Goal: Information Seeking & Learning: Learn about a topic

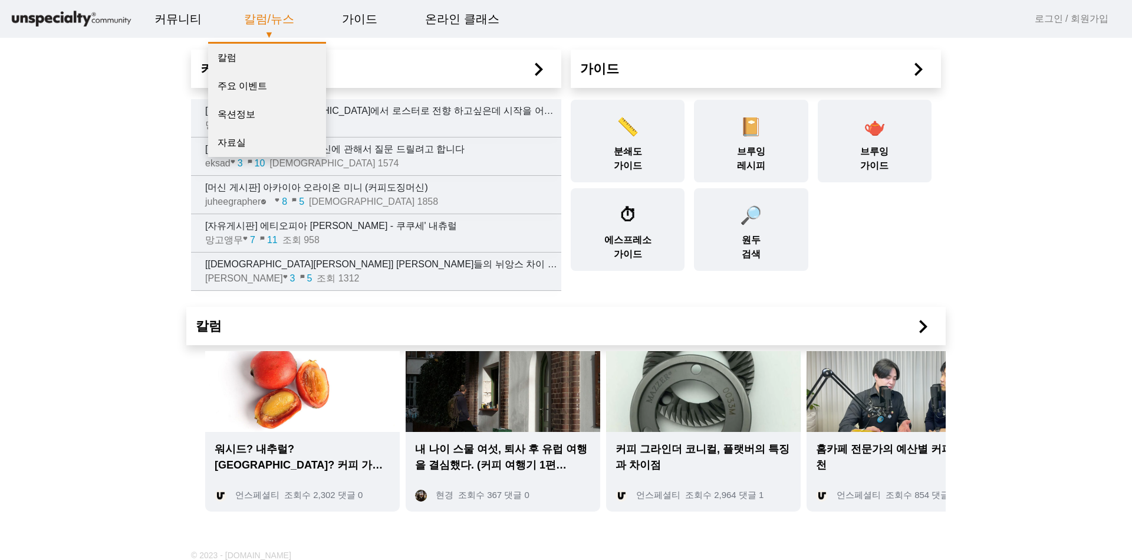
click at [270, 21] on link "칼럼/뉴스" at bounding box center [270, 19] width 70 height 32
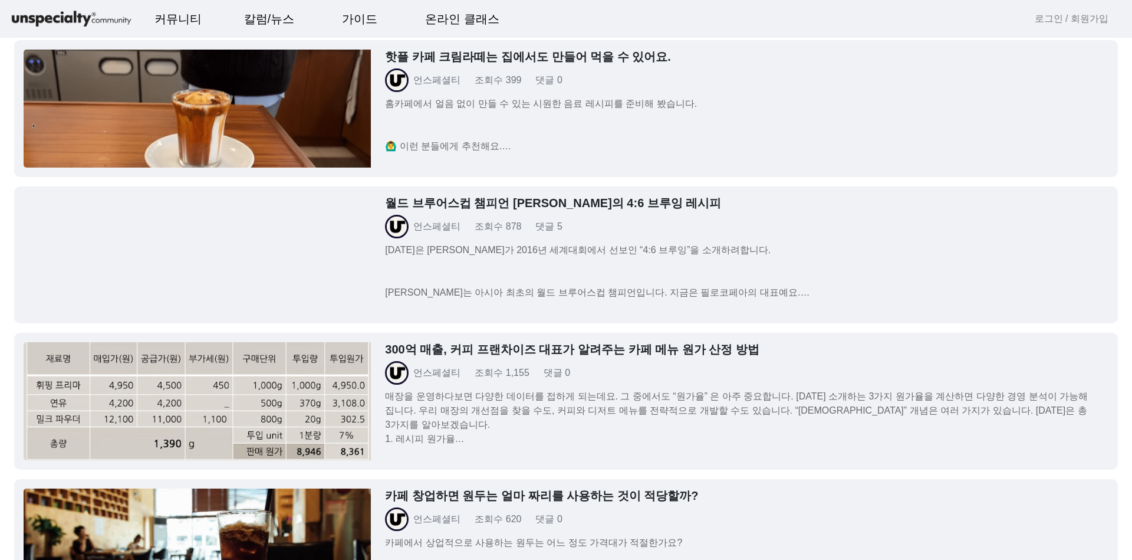
scroll to position [1203, 0]
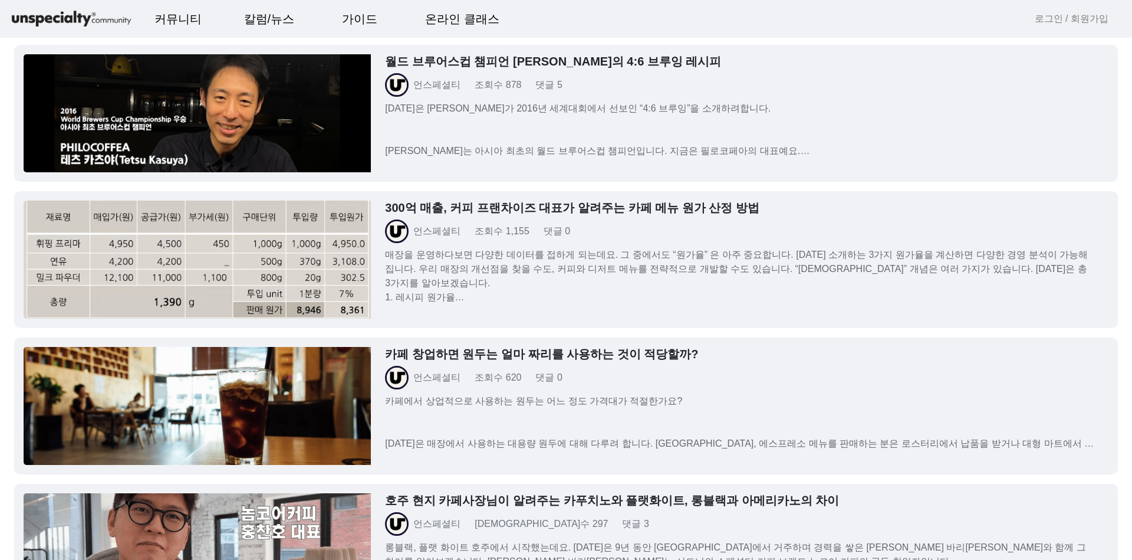
click at [478, 195] on link "300억 매출, 커피 프랜차이즈 대표가 알려주는 카페 메뉴 원가 산정 방법 언스페셜티 조회수 1,155 댓글 0 매장을 운영하다보면 다양한 데…" at bounding box center [566, 259] width 1104 height 137
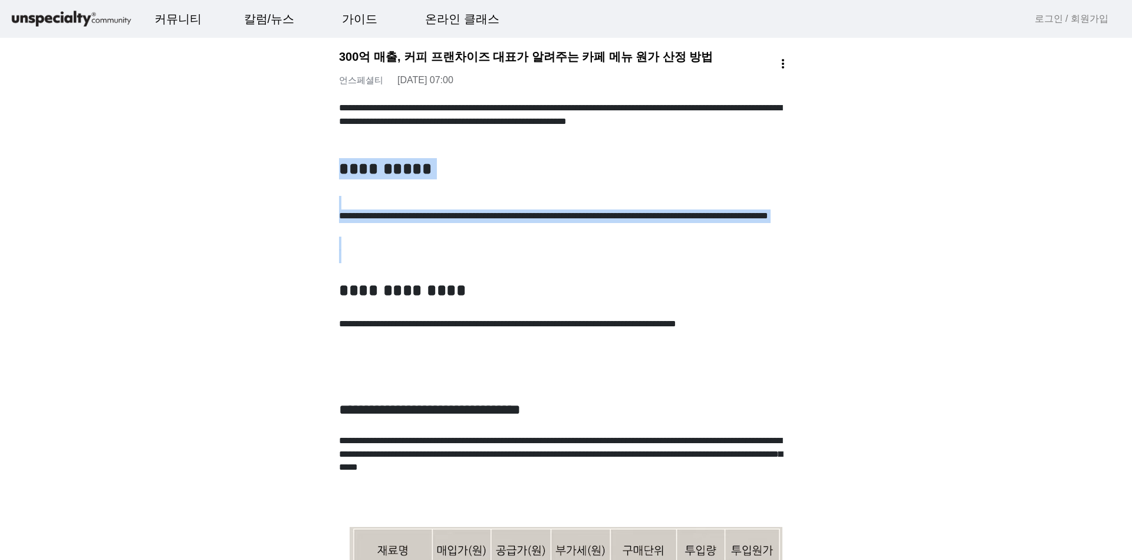
drag, startPoint x: 557, startPoint y: 241, endPoint x: 779, endPoint y: 250, distance: 222.0
click at [779, 250] on p at bounding box center [566, 256] width 454 height 14
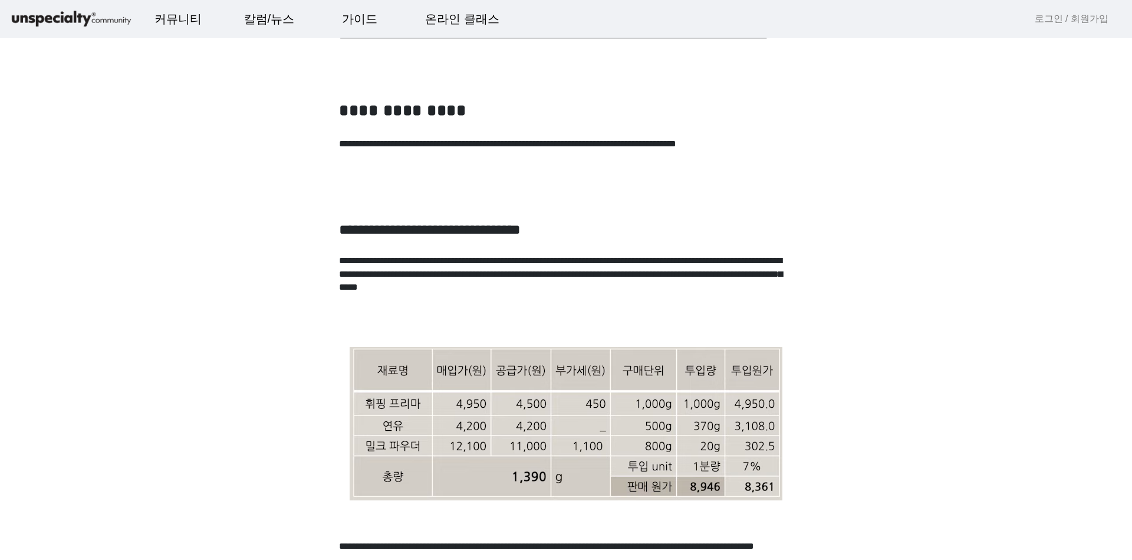
scroll to position [212, 0]
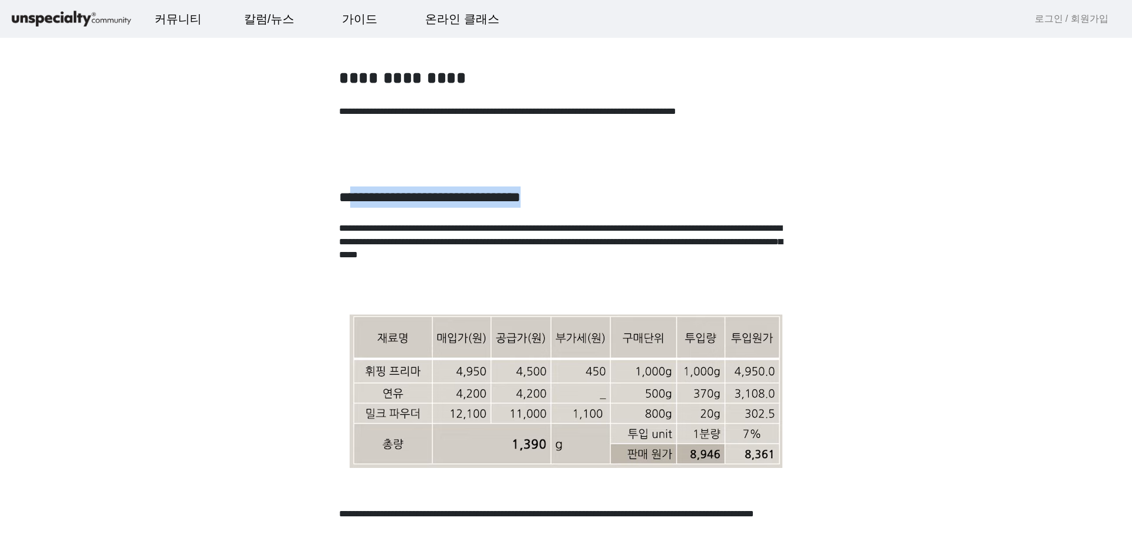
drag, startPoint x: 353, startPoint y: 199, endPoint x: 730, endPoint y: 199, distance: 376.3
click at [730, 199] on h2 "**********" at bounding box center [566, 196] width 454 height 21
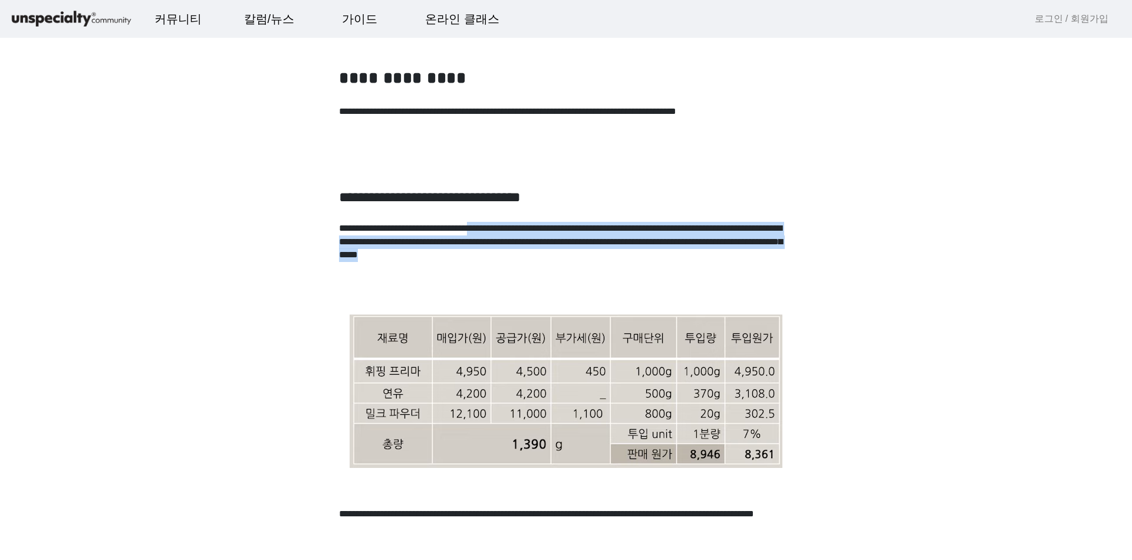
drag, startPoint x: 649, startPoint y: 224, endPoint x: 797, endPoint y: 266, distance: 154.0
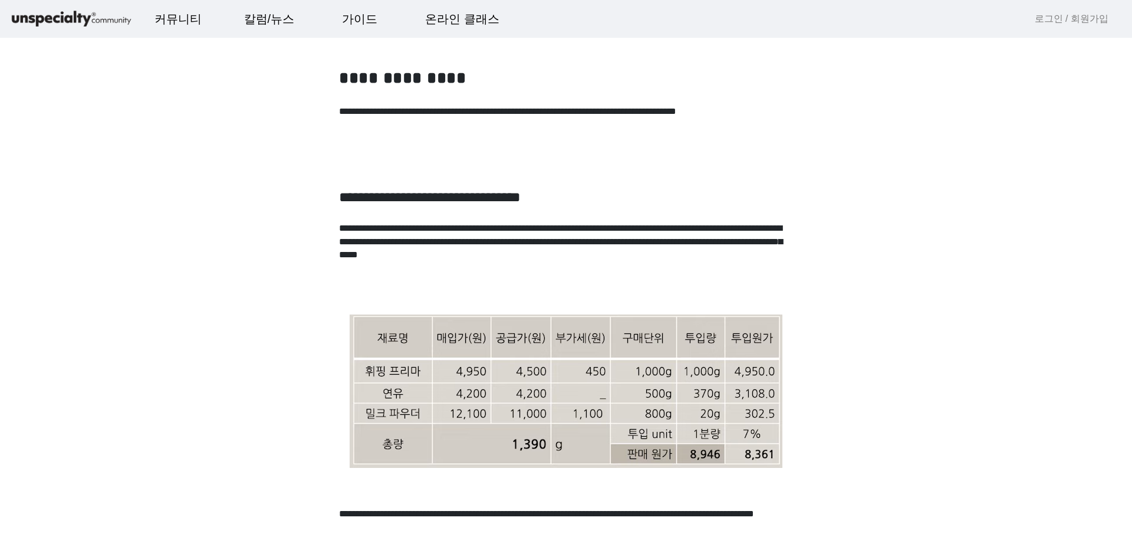
click at [761, 280] on p at bounding box center [566, 282] width 454 height 14
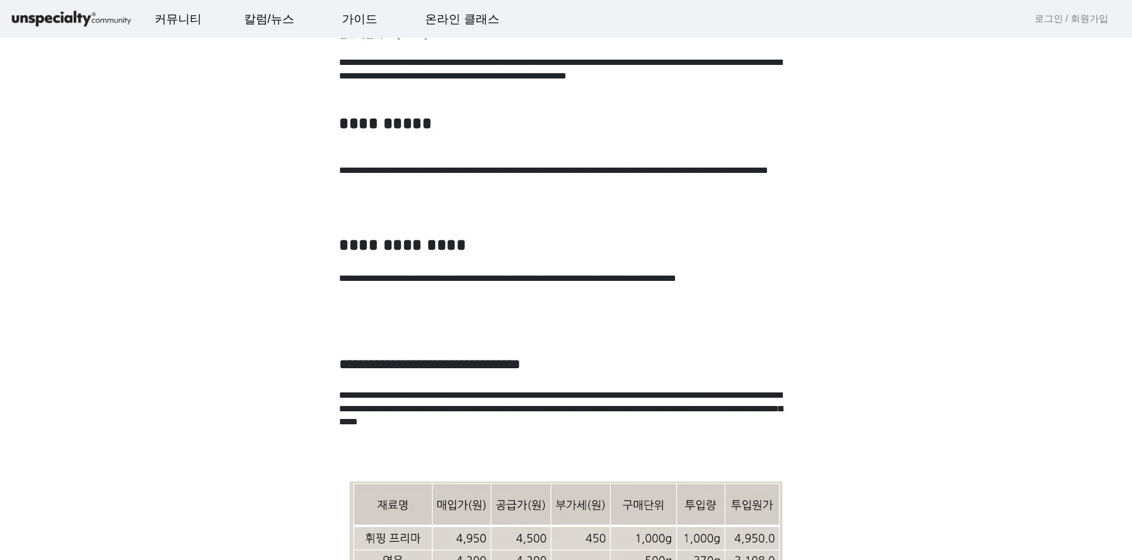
scroll to position [0, 0]
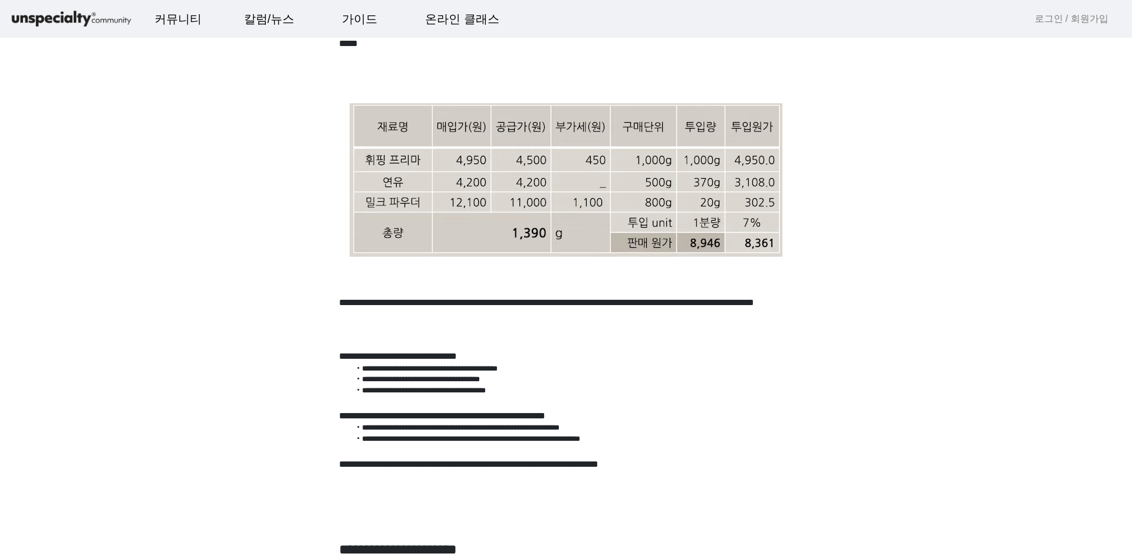
scroll to position [425, 0]
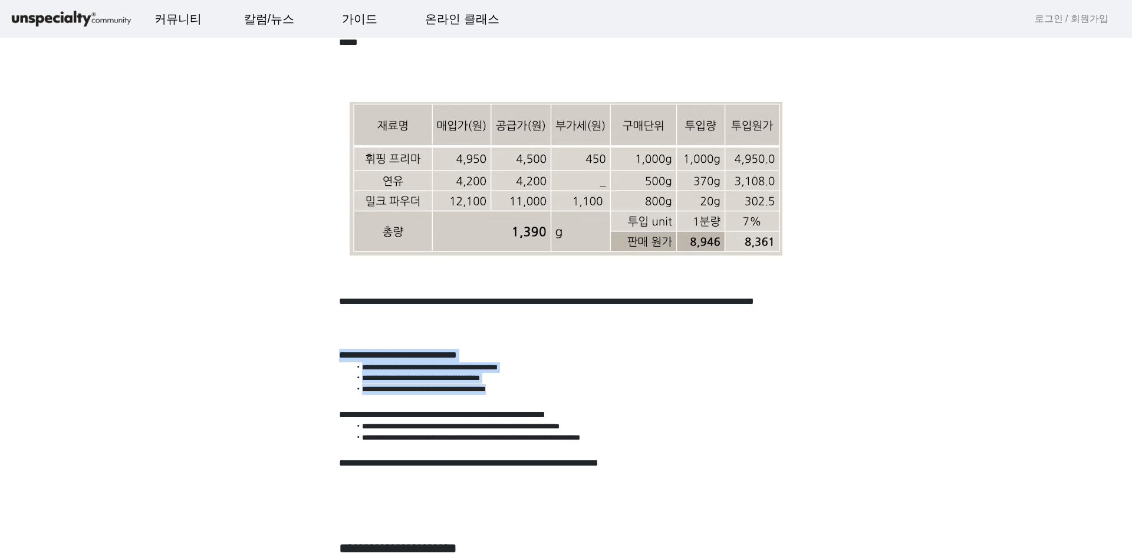
drag, startPoint x: 321, startPoint y: 349, endPoint x: 600, endPoint y: 390, distance: 282.0
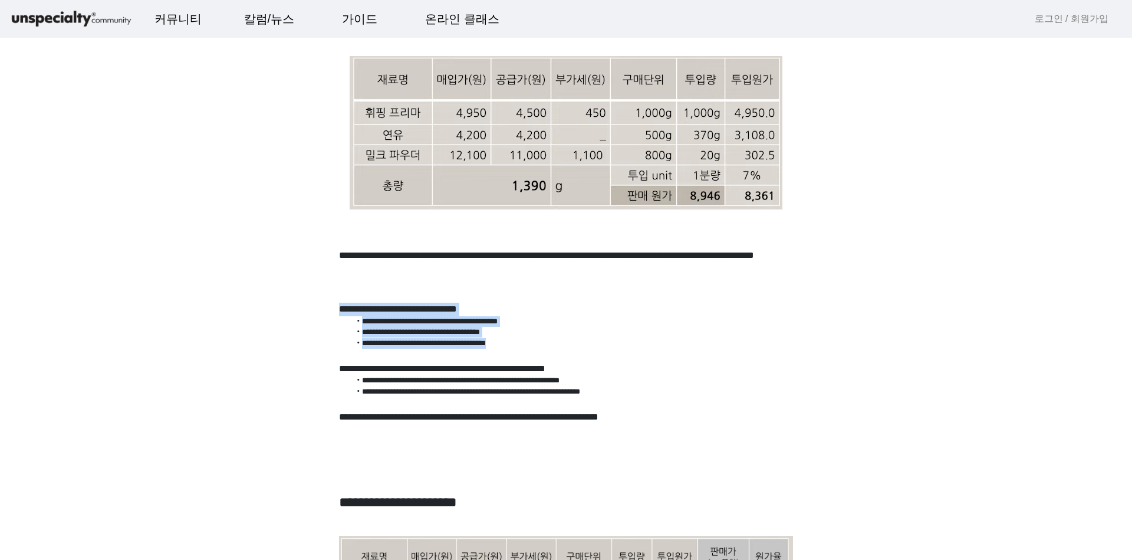
scroll to position [495, 0]
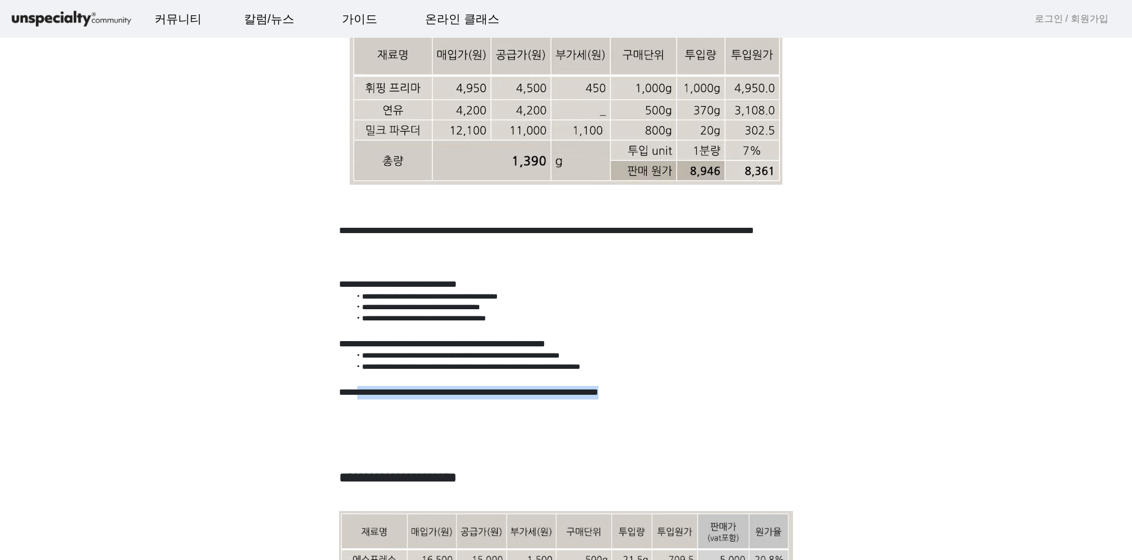
drag, startPoint x: 403, startPoint y: 391, endPoint x: 730, endPoint y: 391, distance: 326.7
click at [730, 391] on p "**********" at bounding box center [566, 393] width 454 height 14
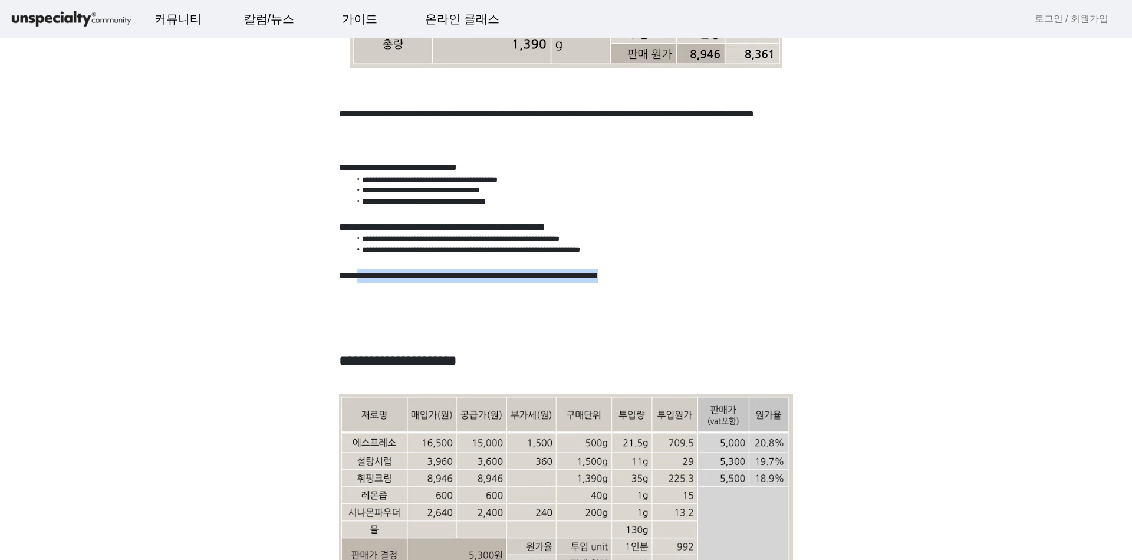
scroll to position [708, 0]
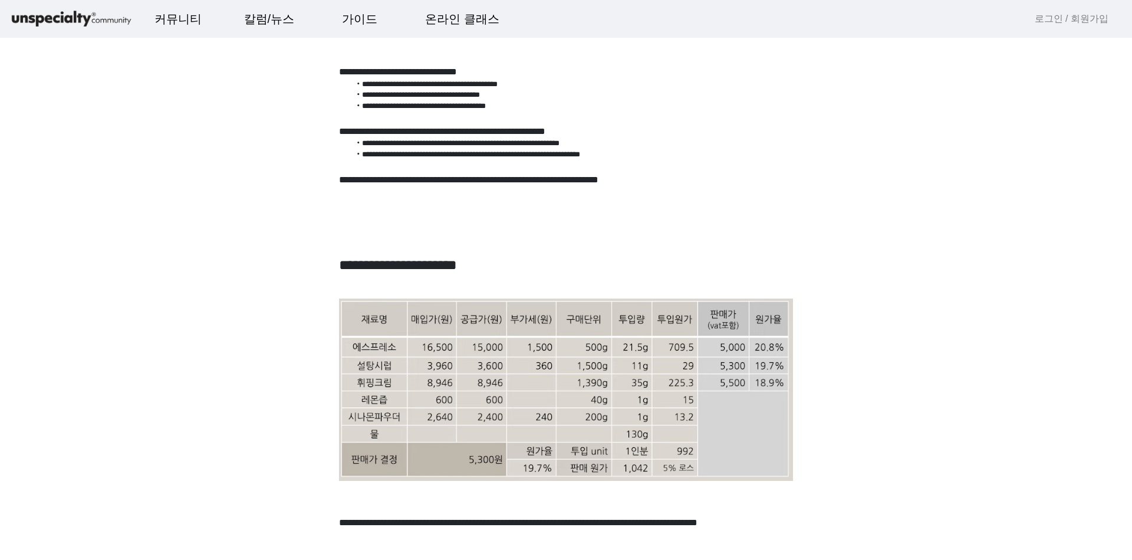
click at [356, 238] on p at bounding box center [566, 234] width 454 height 14
drag, startPoint x: 336, startPoint y: 256, endPoint x: 700, endPoint y: 257, distance: 364.5
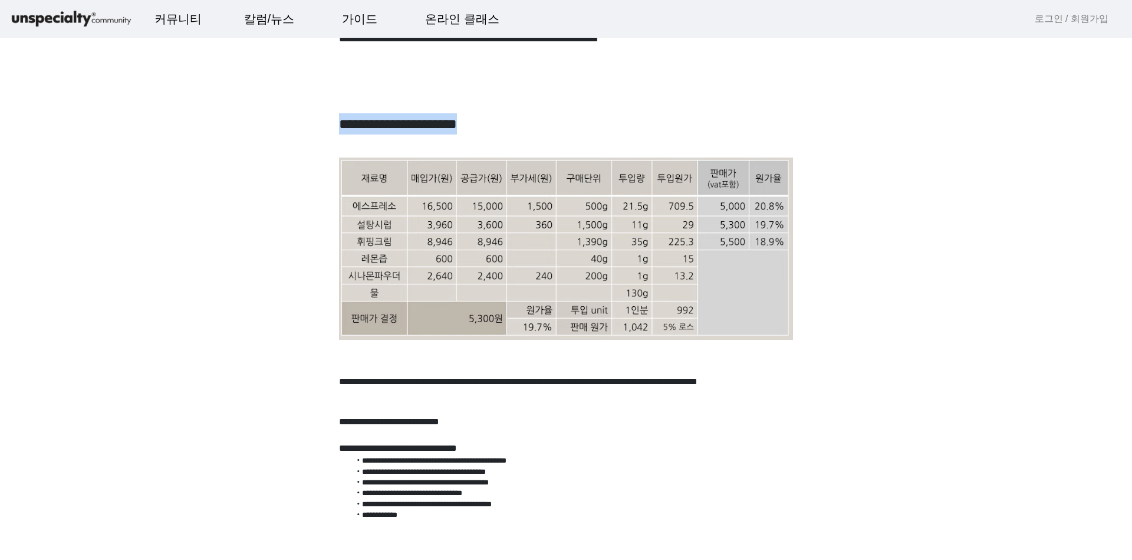
scroll to position [849, 0]
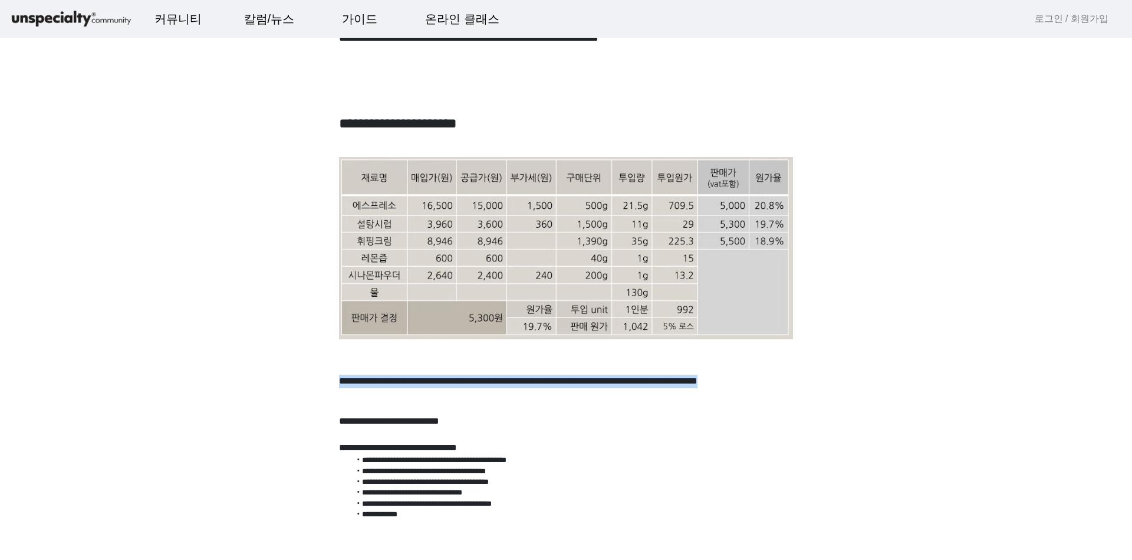
drag, startPoint x: 471, startPoint y: 382, endPoint x: 844, endPoint y: 400, distance: 373.8
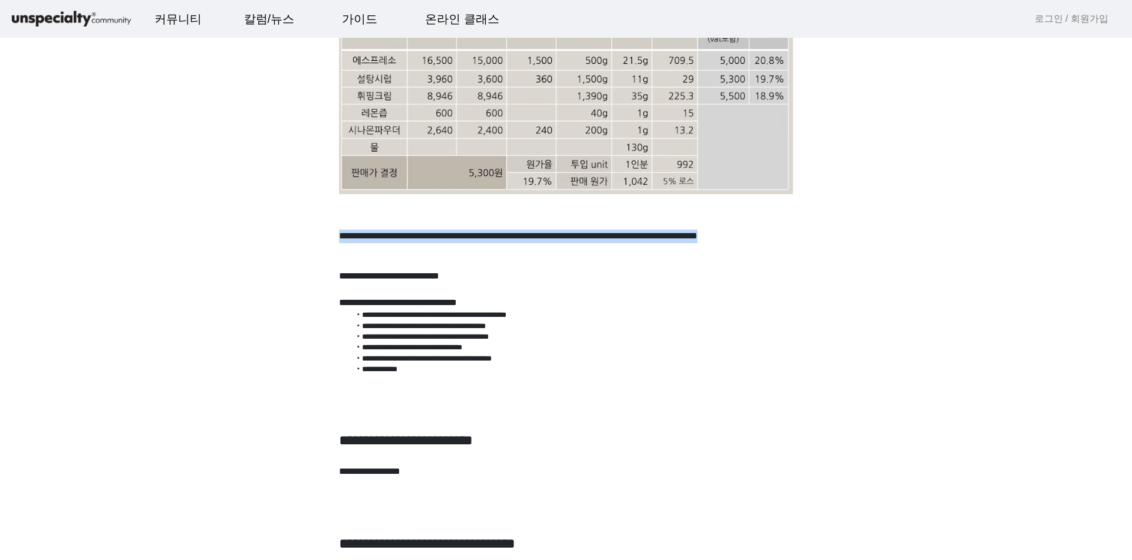
scroll to position [1132, 0]
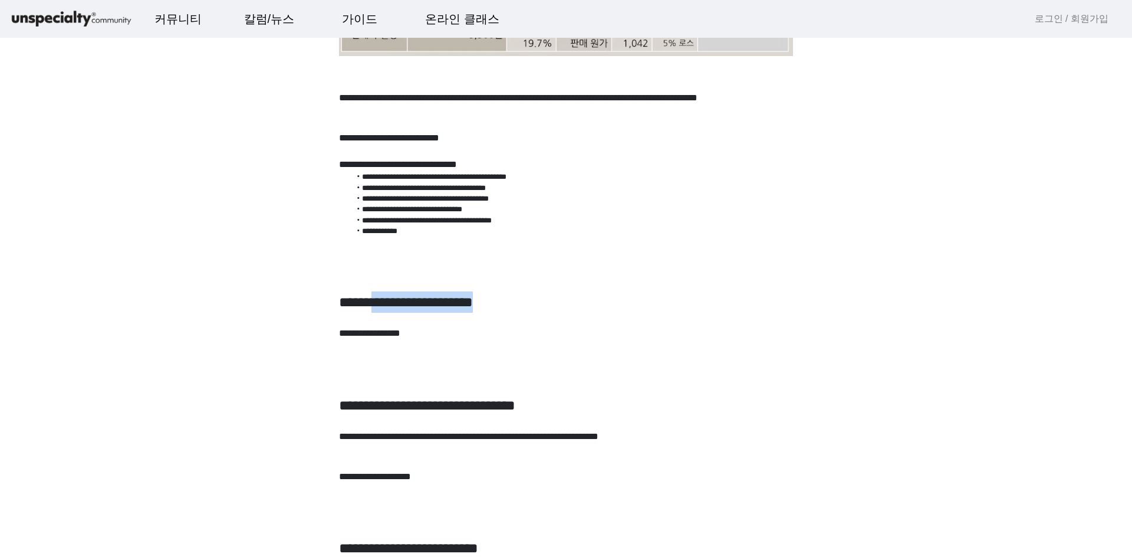
drag, startPoint x: 409, startPoint y: 304, endPoint x: 610, endPoint y: 312, distance: 201.3
click at [610, 311] on h2 "**********" at bounding box center [566, 301] width 454 height 21
click at [610, 313] on h2 "**********" at bounding box center [566, 301] width 454 height 21
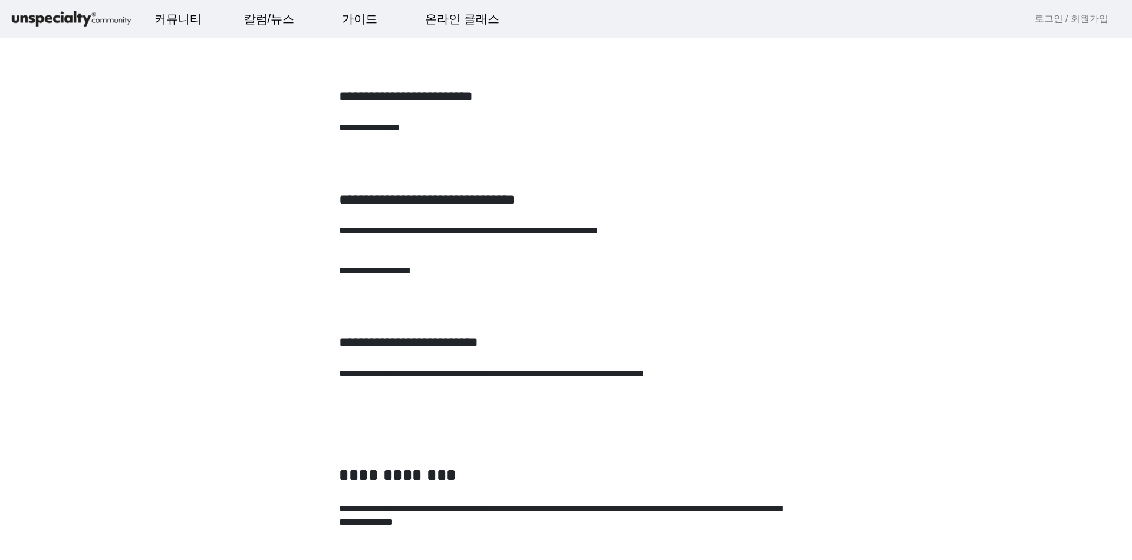
scroll to position [1345, 0]
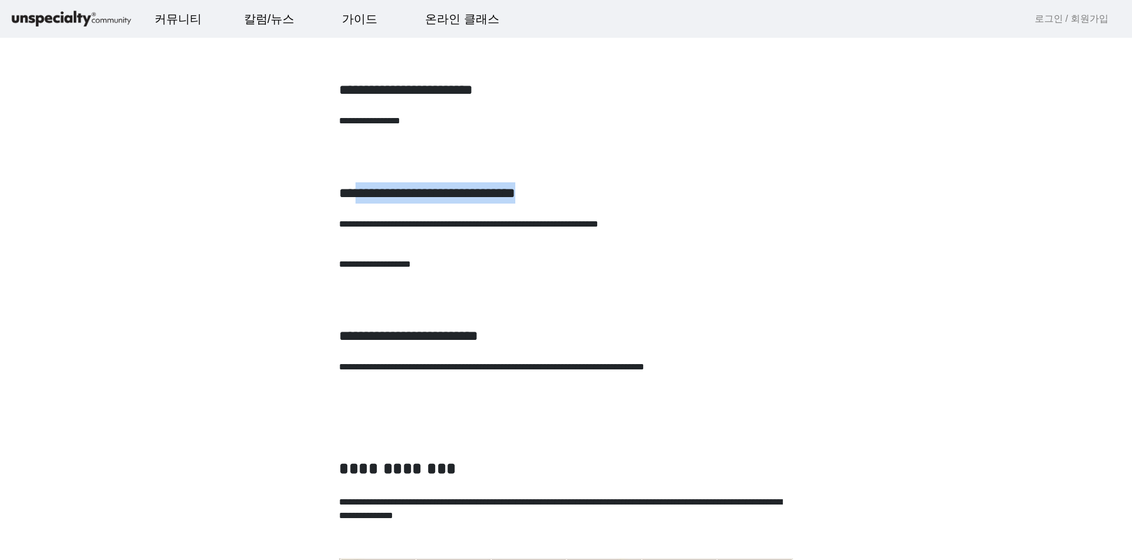
drag, startPoint x: 358, startPoint y: 190, endPoint x: 715, endPoint y: 190, distance: 356.8
click at [715, 190] on h2 "**********" at bounding box center [566, 192] width 454 height 21
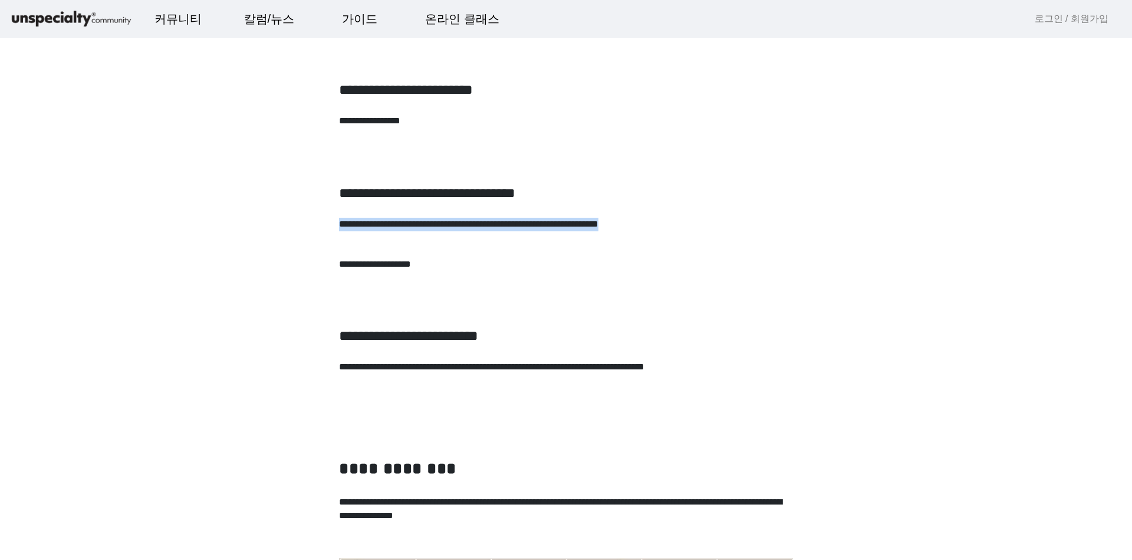
drag, startPoint x: 318, startPoint y: 221, endPoint x: 799, endPoint y: 239, distance: 481.0
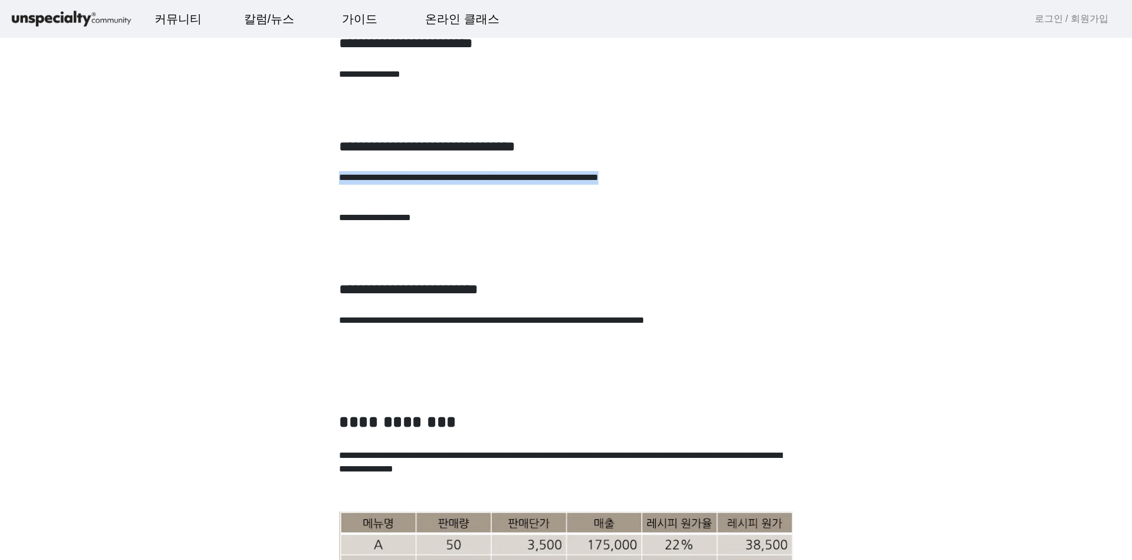
scroll to position [1415, 0]
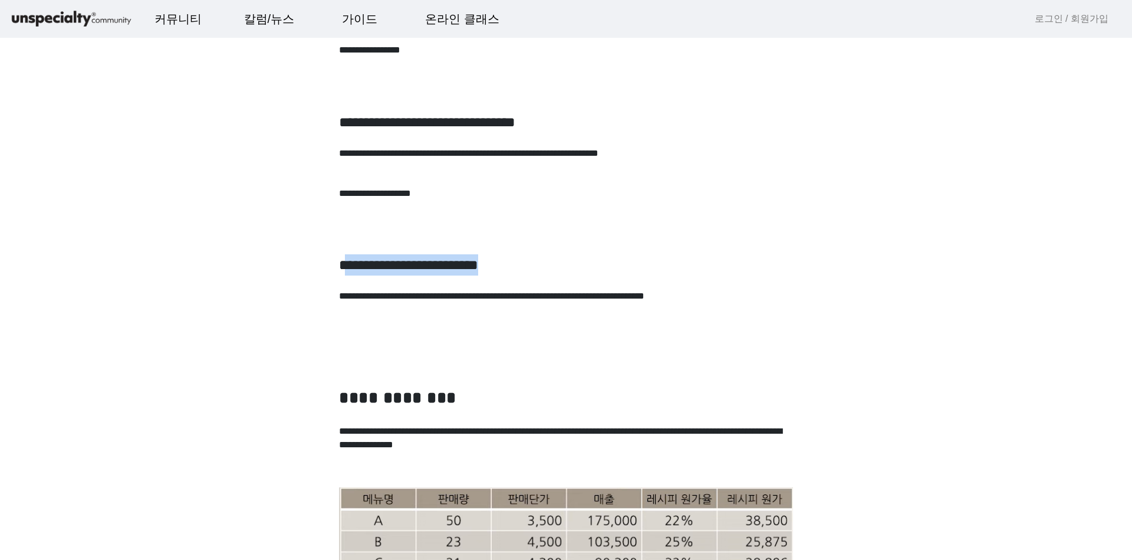
drag, startPoint x: 349, startPoint y: 263, endPoint x: 689, endPoint y: 263, distance: 340.3
click at [689, 263] on h2 "**********" at bounding box center [566, 264] width 454 height 21
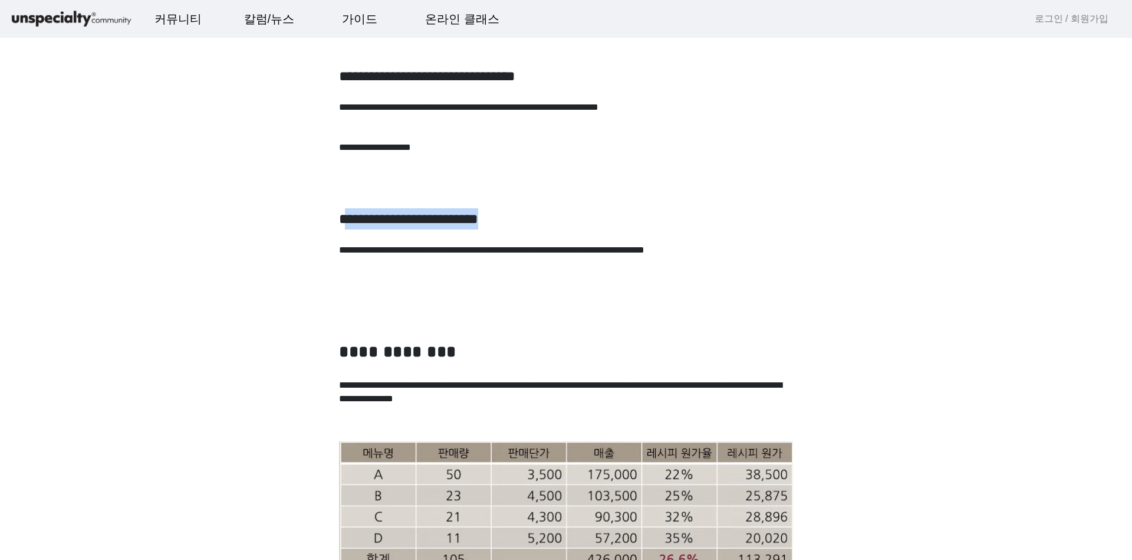
scroll to position [1486, 0]
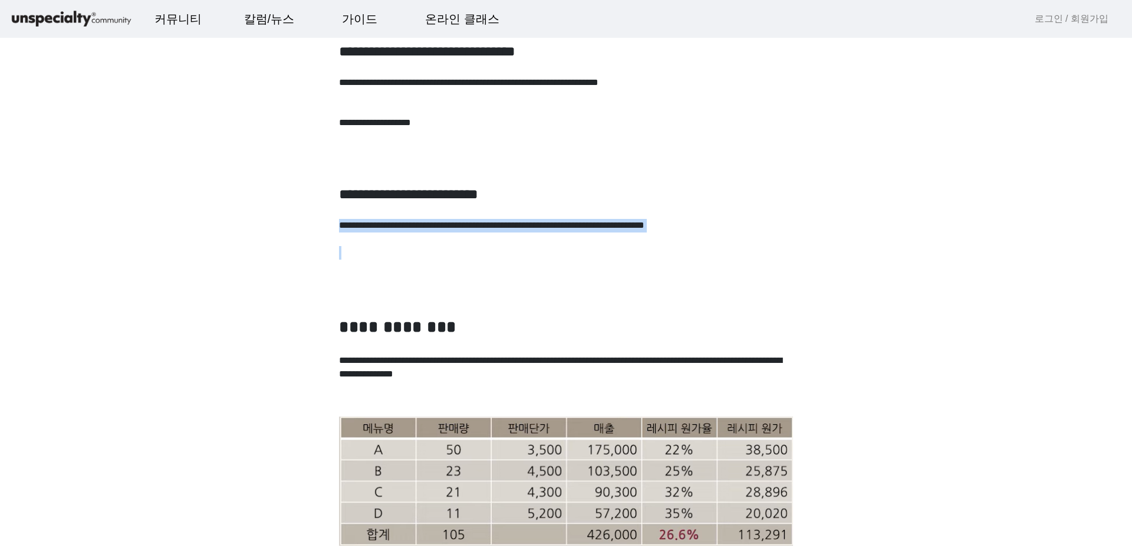
drag, startPoint x: 625, startPoint y: 221, endPoint x: 816, endPoint y: 260, distance: 194.9
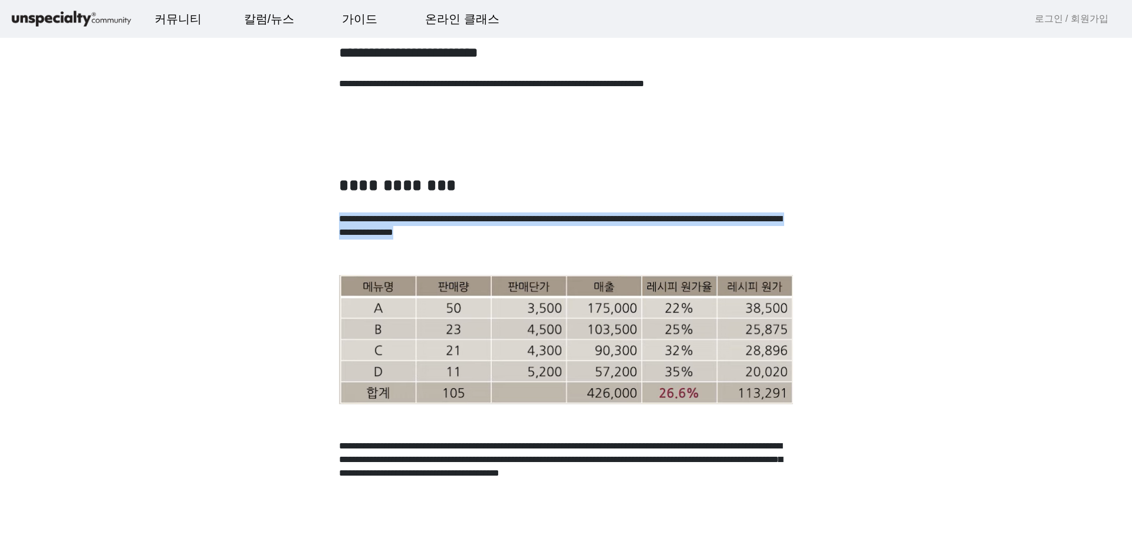
drag, startPoint x: 411, startPoint y: 220, endPoint x: 793, endPoint y: 245, distance: 382.4
click at [793, 245] on p "**********" at bounding box center [566, 232] width 454 height 40
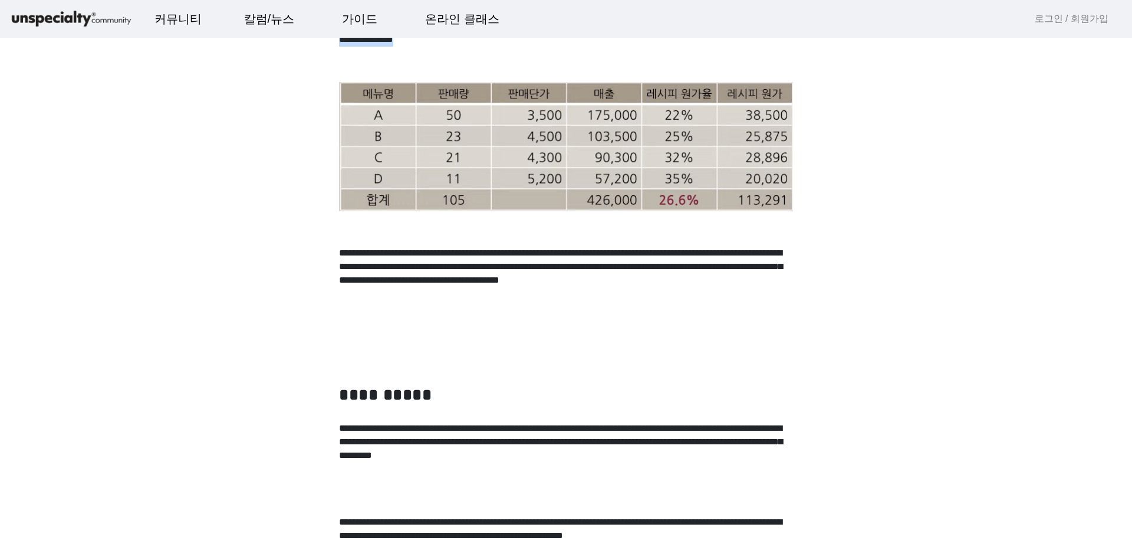
scroll to position [1840, 0]
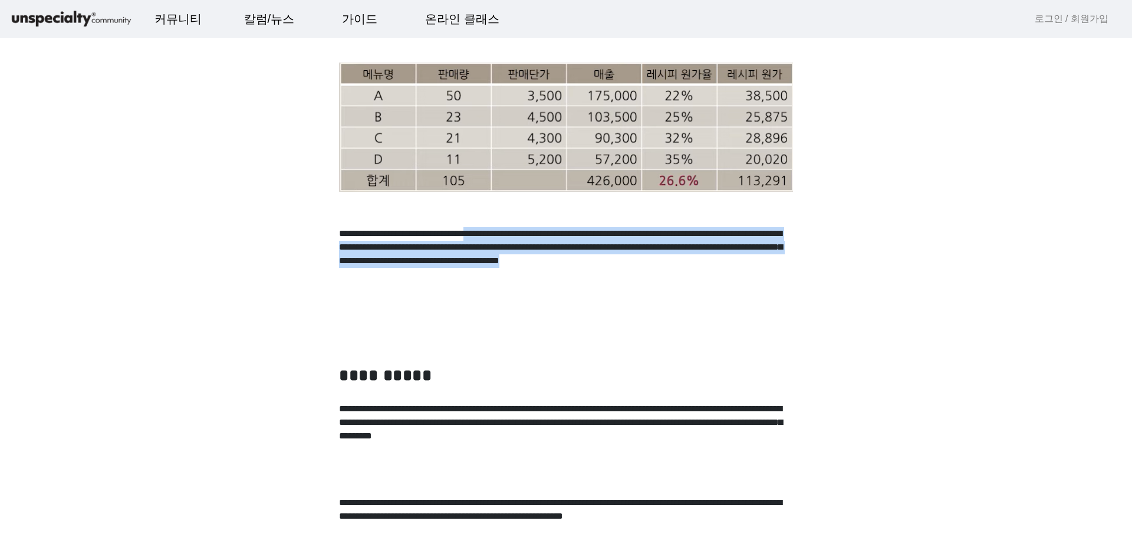
drag, startPoint x: 595, startPoint y: 235, endPoint x: 812, endPoint y: 286, distance: 222.9
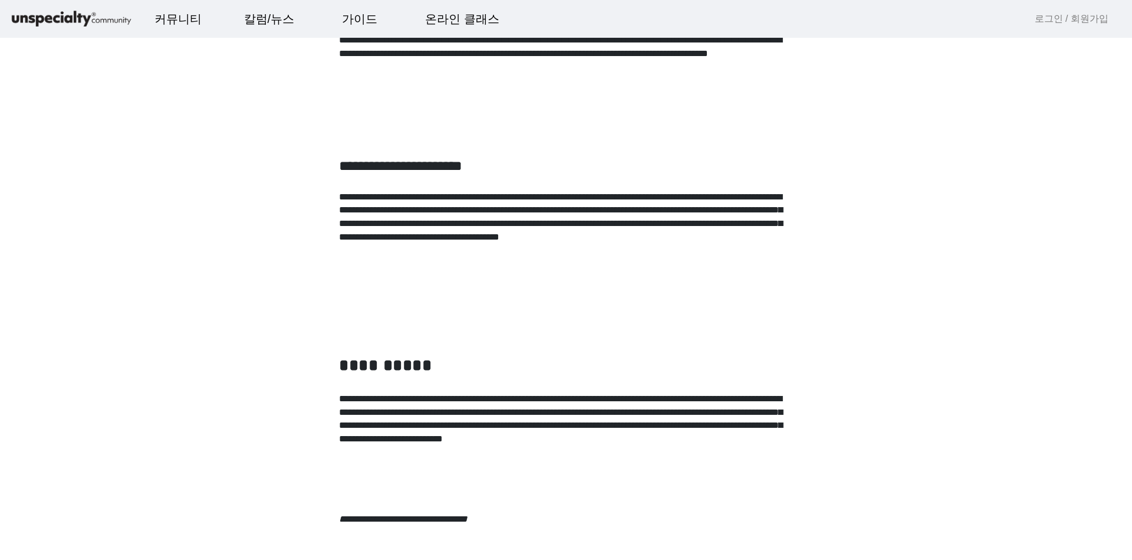
scroll to position [2477, 0]
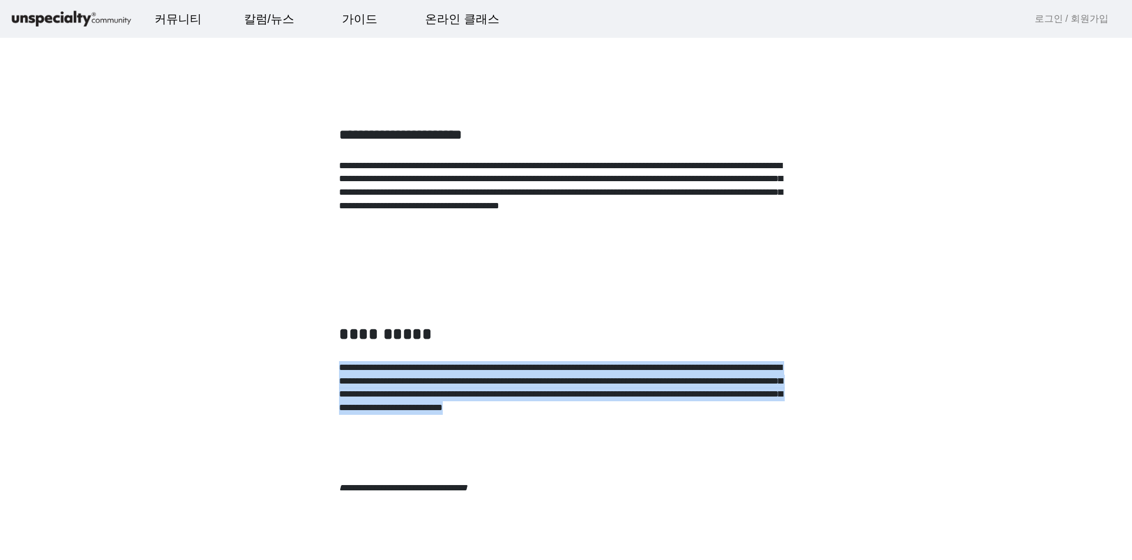
drag, startPoint x: 321, startPoint y: 372, endPoint x: 744, endPoint y: 449, distance: 429.4
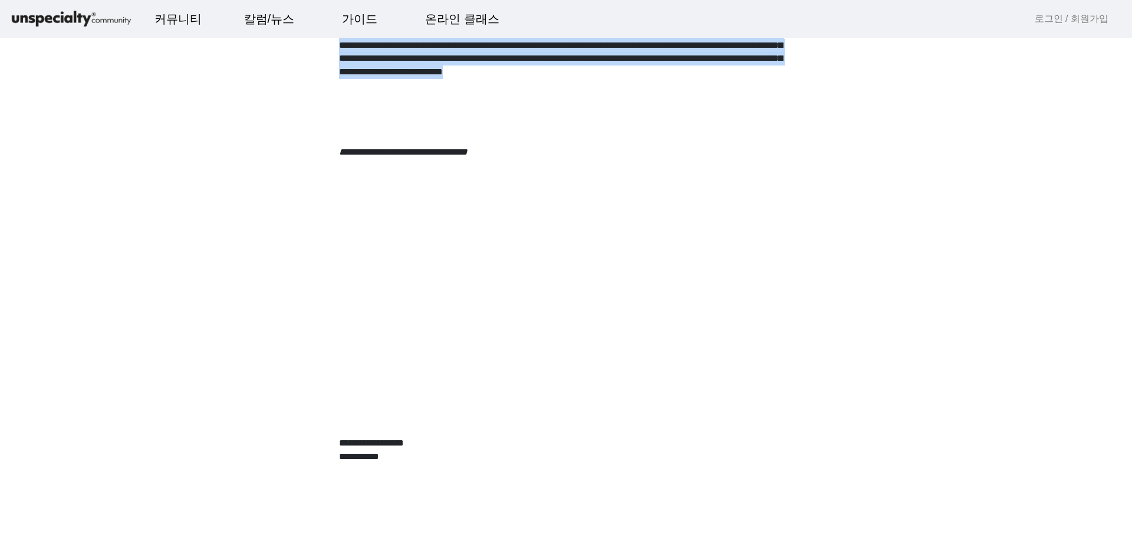
scroll to position [2831, 0]
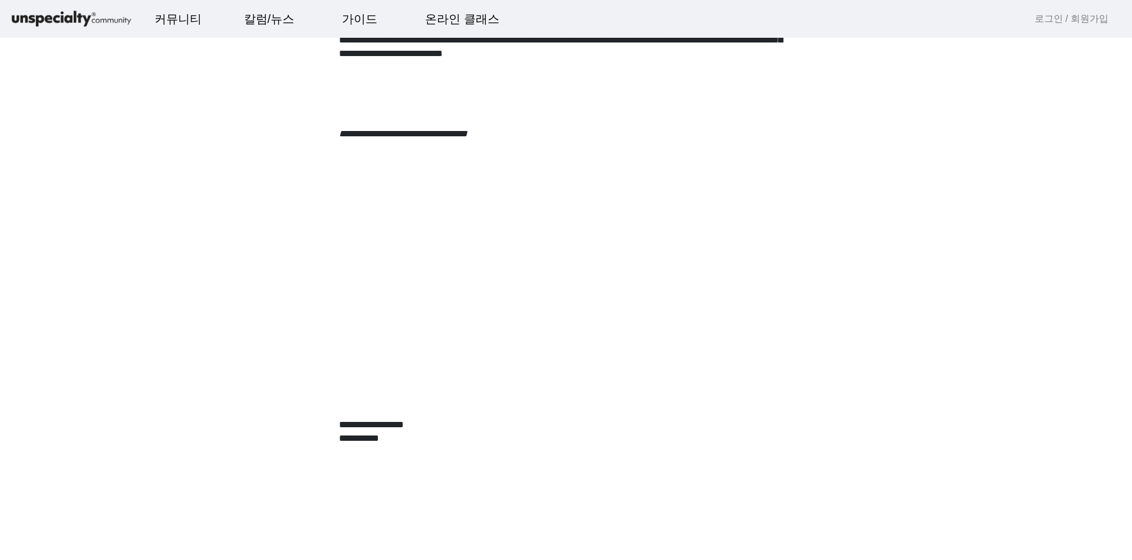
click at [420, 422] on p "**********" at bounding box center [566, 425] width 454 height 14
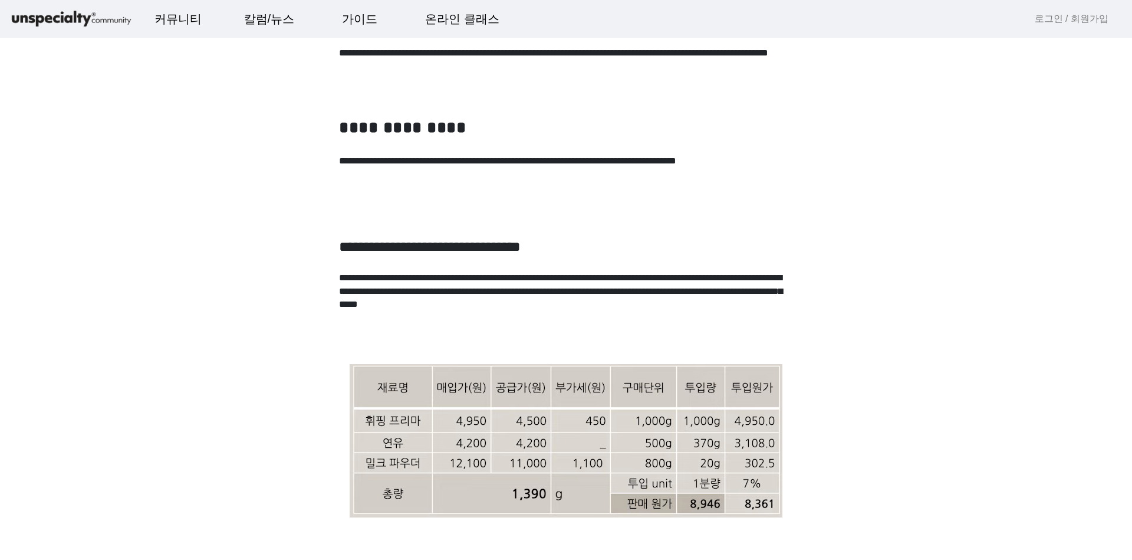
scroll to position [0, 0]
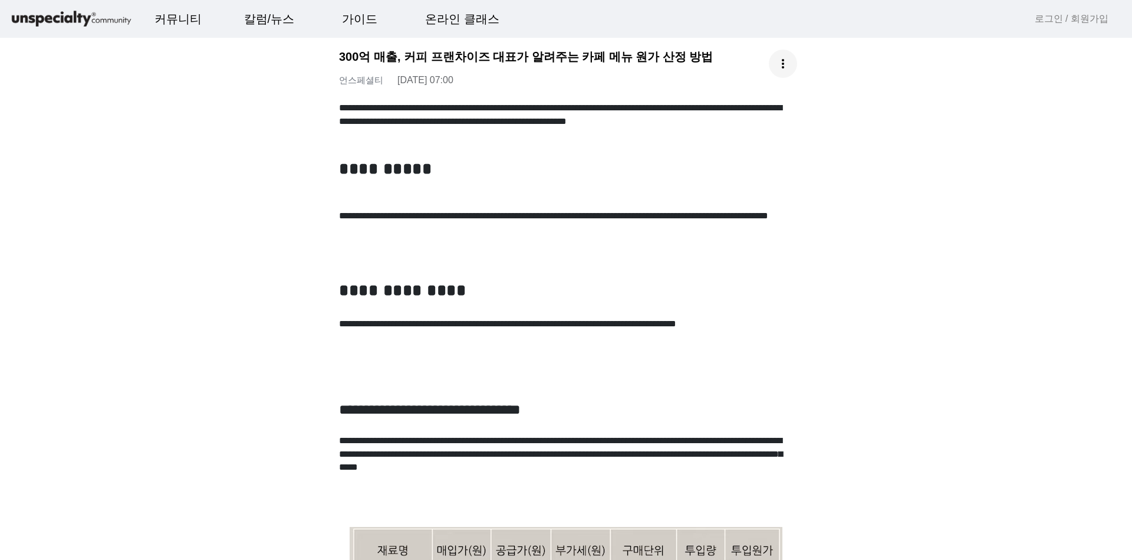
click at [793, 64] on span at bounding box center [783, 64] width 28 height 28
click at [793, 64] on div at bounding box center [566, 280] width 1132 height 560
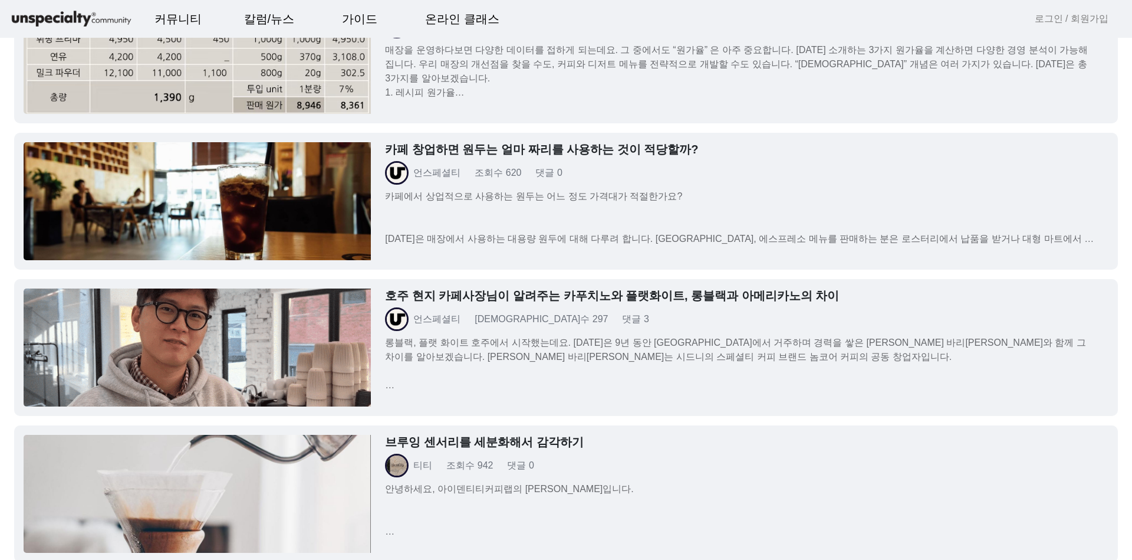
scroll to position [1415, 0]
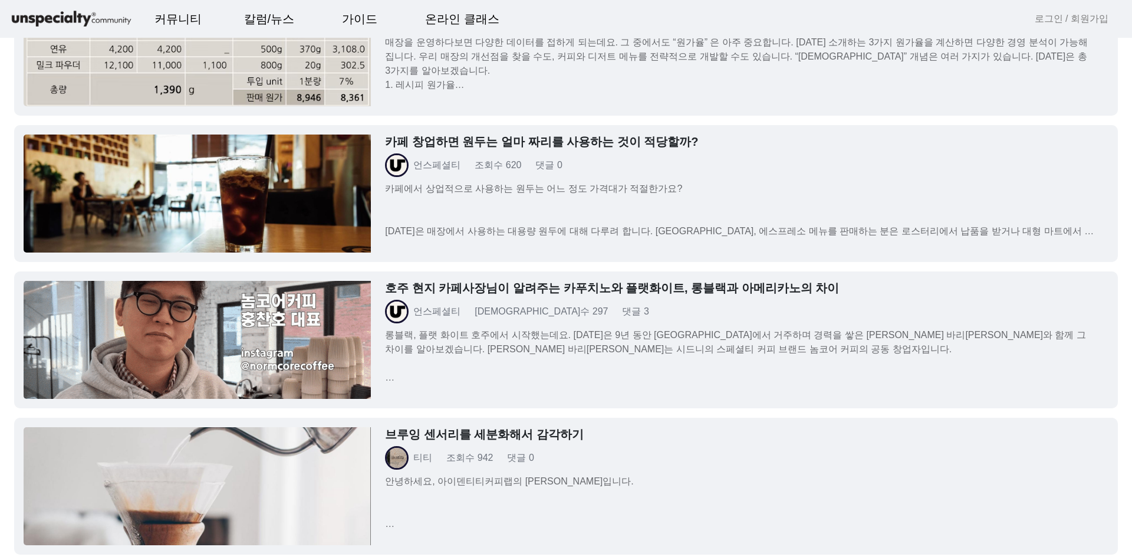
click at [531, 187] on p "카페에서 상업적으로 사용하는 원두는 어느 정도 가격대가 적절한가요? [DATE]은 매장에서 사용하는 대용량 원두에 대해 다루려 합니다. [GE…" at bounding box center [740, 210] width 710 height 57
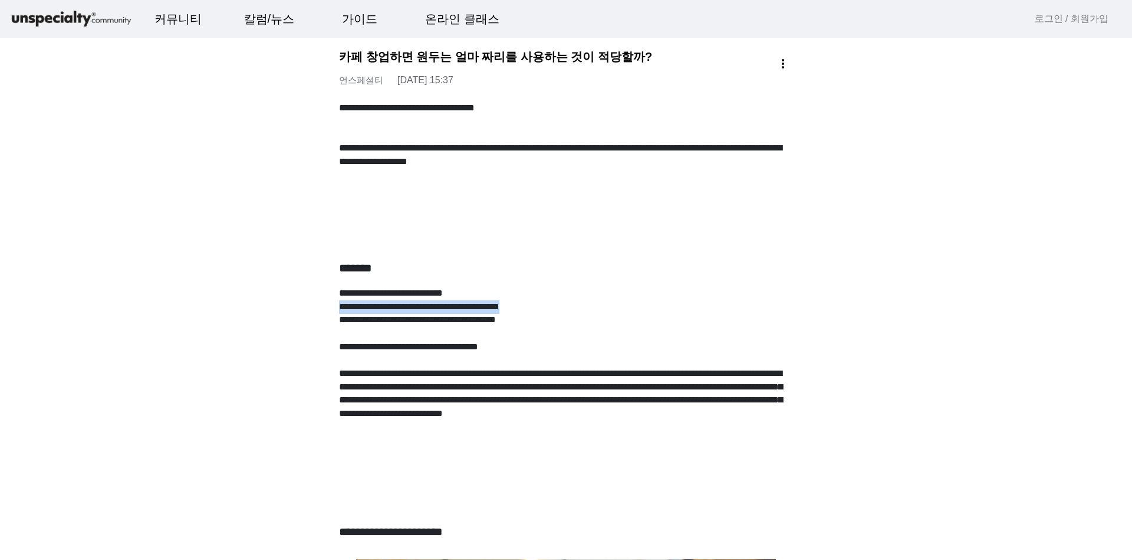
drag, startPoint x: 338, startPoint y: 301, endPoint x: 590, endPoint y: 307, distance: 252.5
click at [590, 307] on p "**********" at bounding box center [566, 307] width 454 height 14
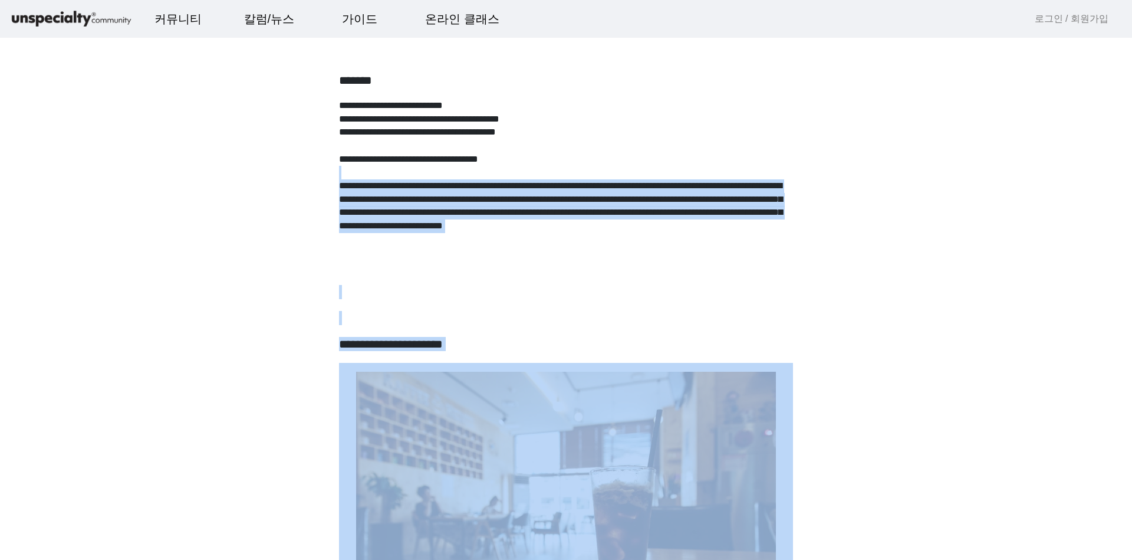
scroll to position [212, 0]
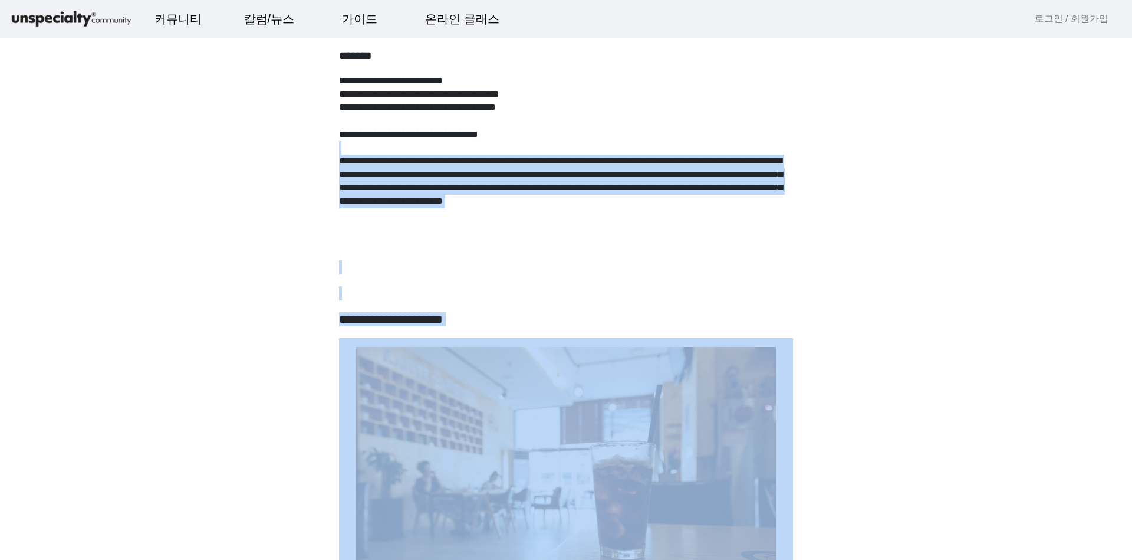
drag, startPoint x: 522, startPoint y: 318, endPoint x: 789, endPoint y: 336, distance: 267.8
drag, startPoint x: 790, startPoint y: 330, endPoint x: 839, endPoint y: 316, distance: 50.8
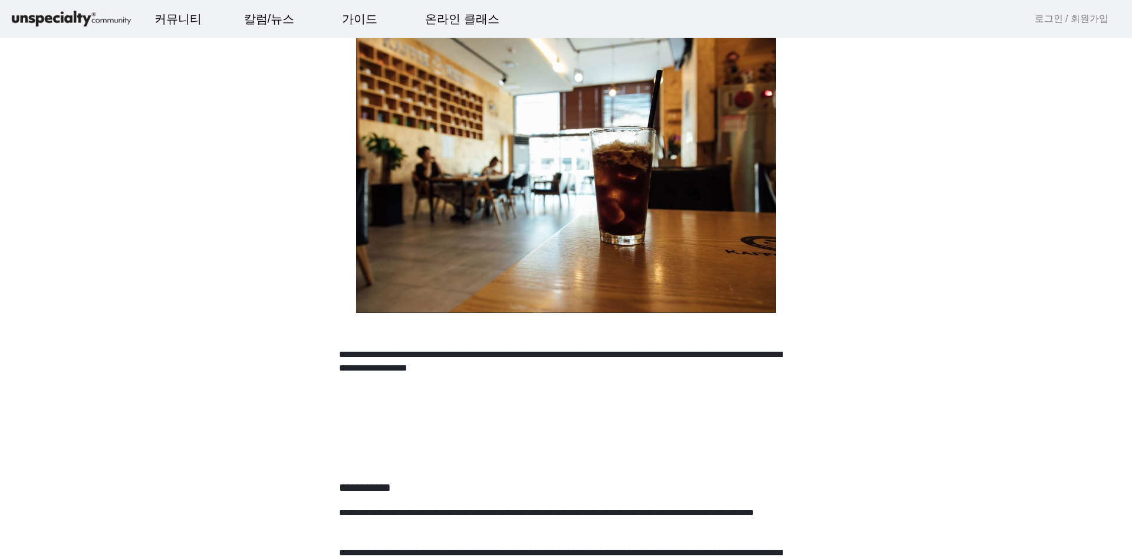
scroll to position [566, 0]
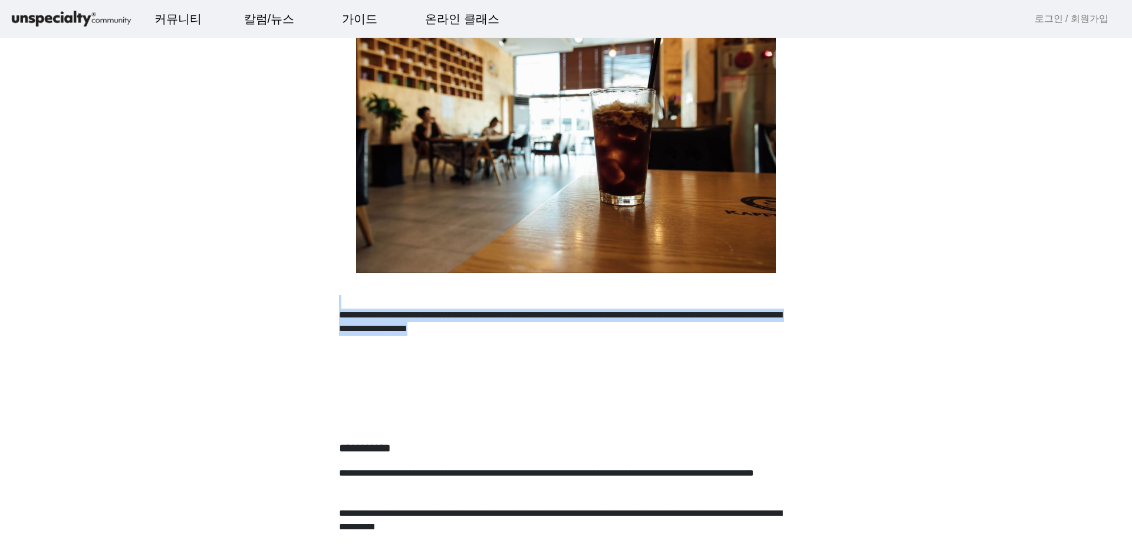
drag, startPoint x: 287, startPoint y: 305, endPoint x: 812, endPoint y: 344, distance: 526.4
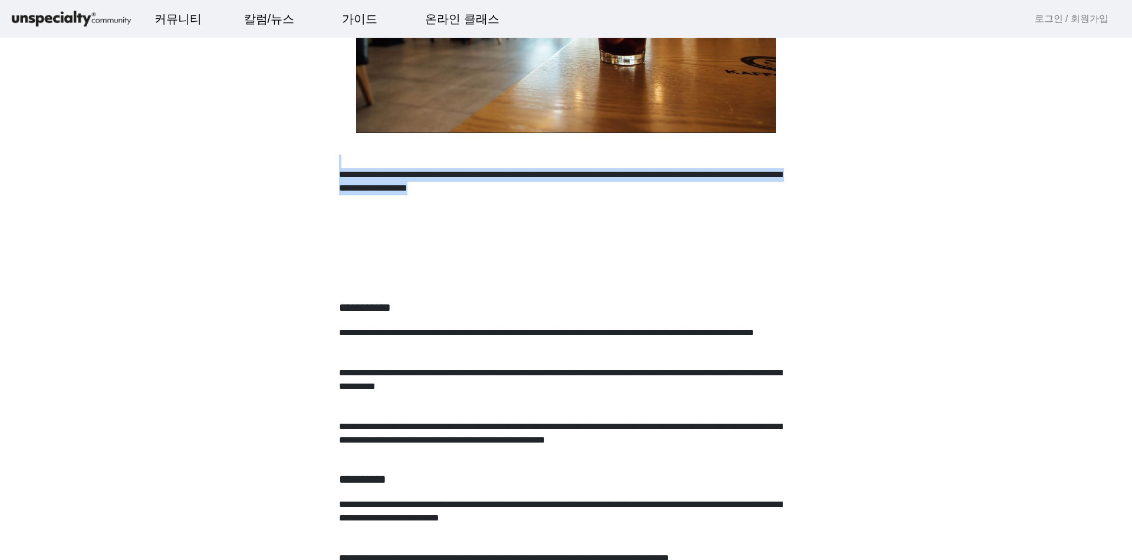
scroll to position [708, 0]
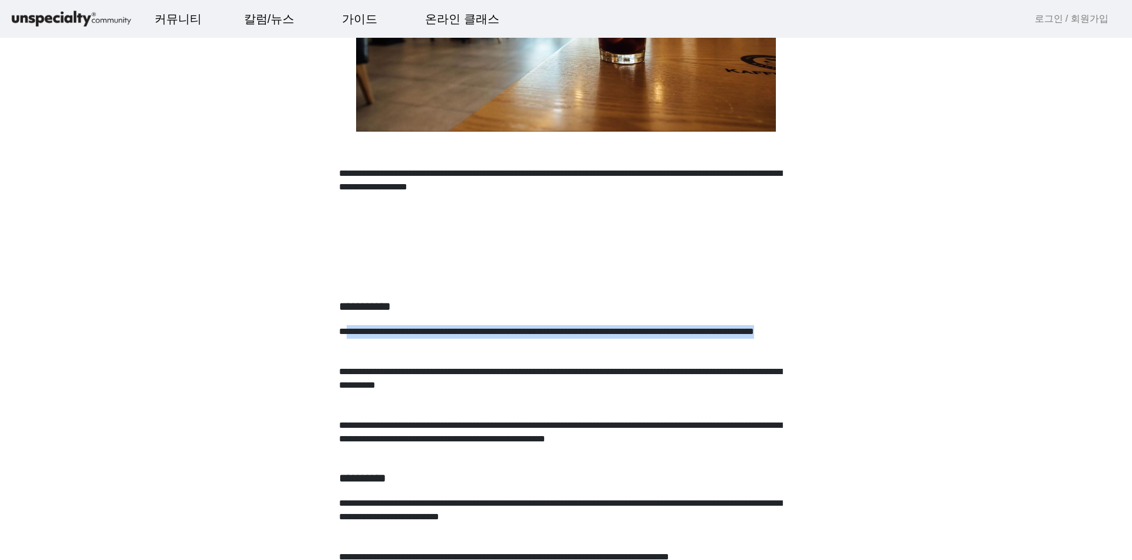
drag, startPoint x: 360, startPoint y: 332, endPoint x: 798, endPoint y: 350, distance: 438.6
click at [798, 350] on div "**********" at bounding box center [566, 158] width 472 height 1528
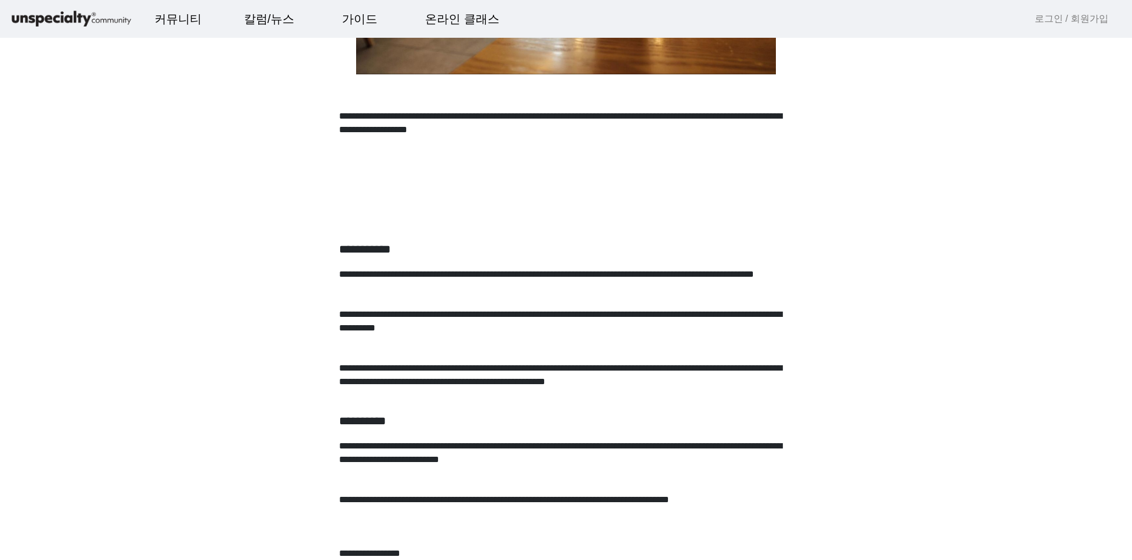
scroll to position [849, 0]
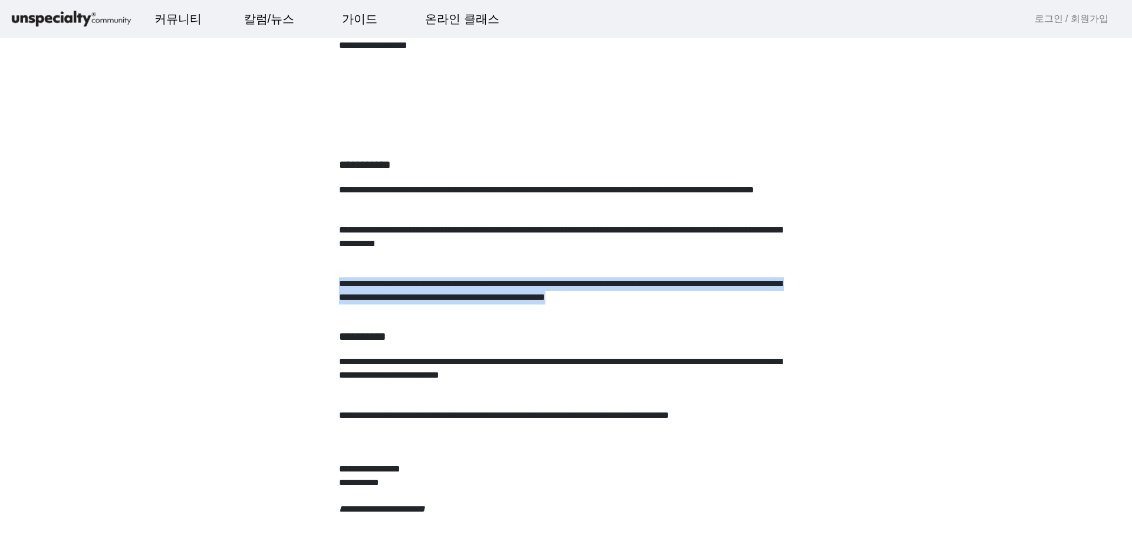
drag, startPoint x: 321, startPoint y: 286, endPoint x: 891, endPoint y: 316, distance: 570.5
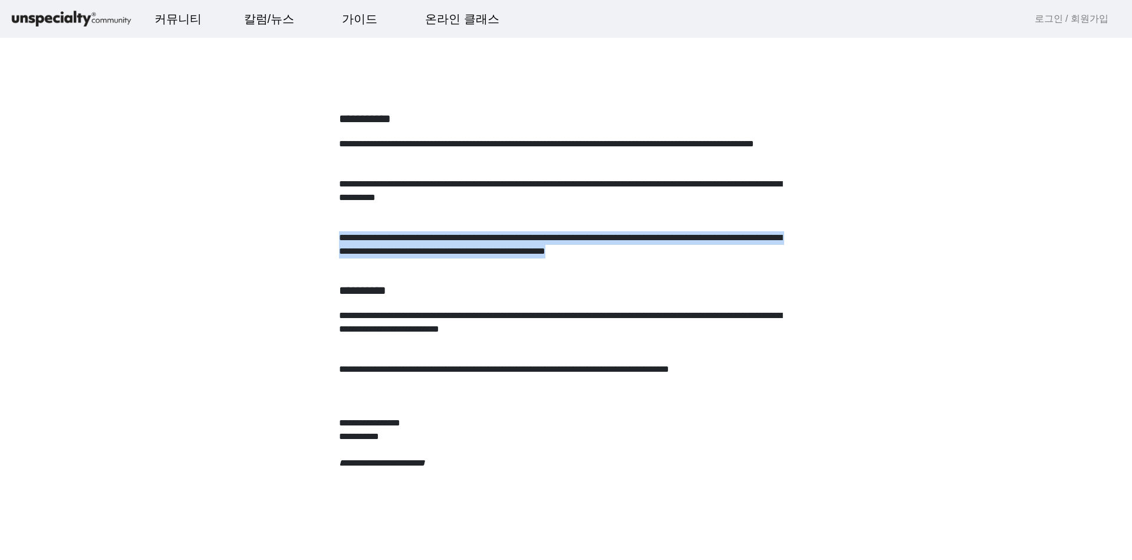
scroll to position [991, 0]
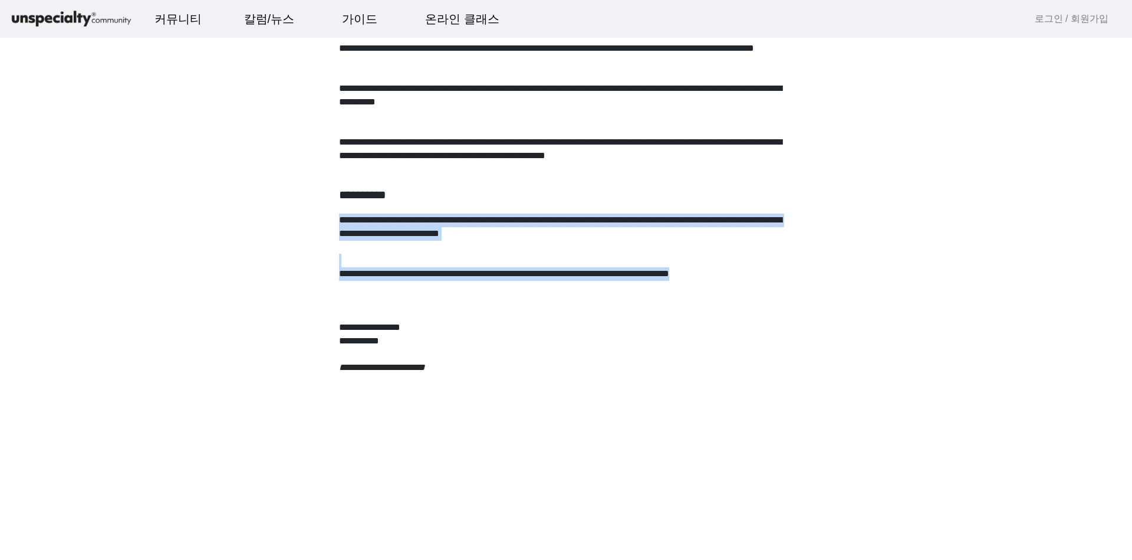
drag, startPoint x: 648, startPoint y: 218, endPoint x: 911, endPoint y: 283, distance: 270.4
click at [371, 331] on p "**********" at bounding box center [566, 328] width 454 height 14
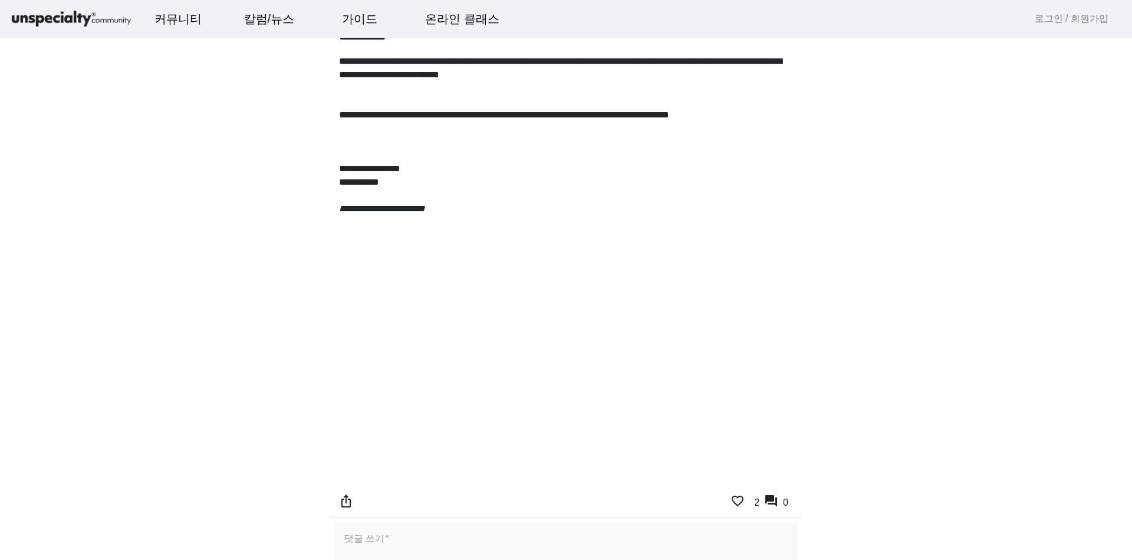
scroll to position [1203, 0]
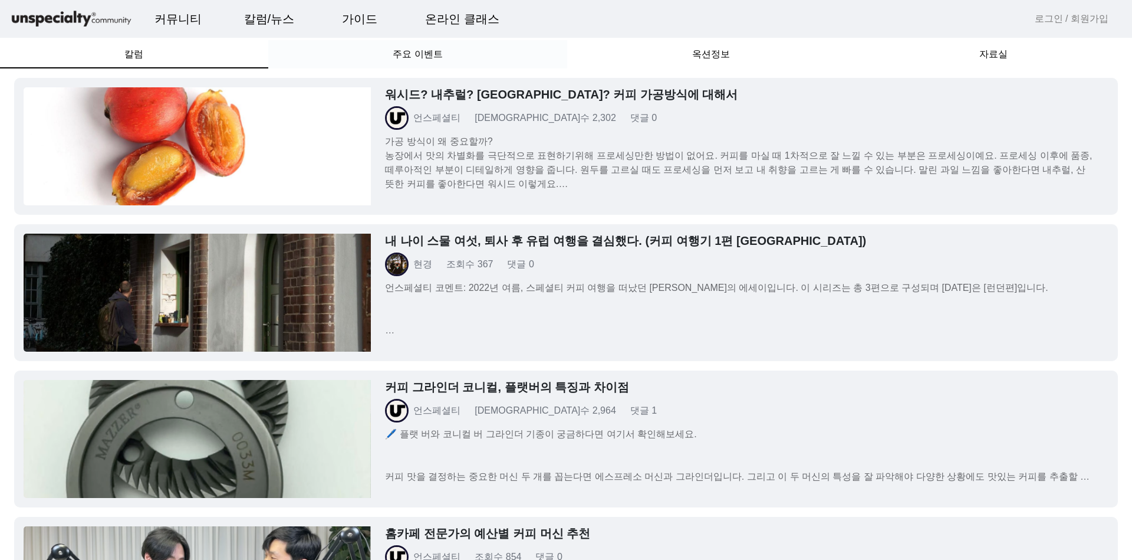
click at [427, 51] on span "주요 이벤트" at bounding box center [418, 54] width 50 height 9
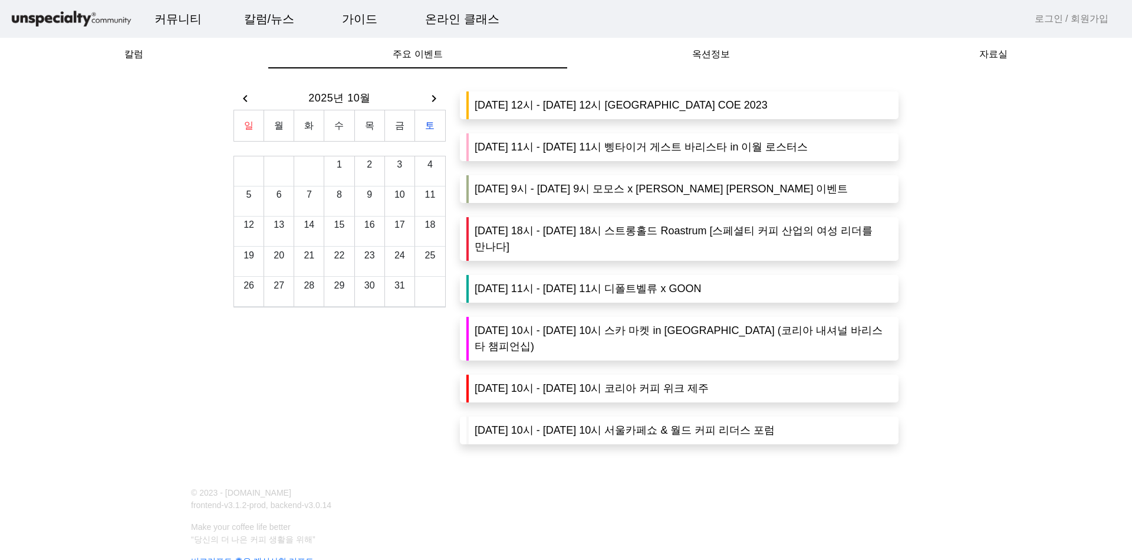
click at [435, 99] on mat-icon "chevron_right" at bounding box center [434, 98] width 14 height 14
click at [247, 101] on mat-icon "chevron_left" at bounding box center [245, 98] width 14 height 14
click at [722, 59] on span "옥션정보" at bounding box center [711, 54] width 38 height 9
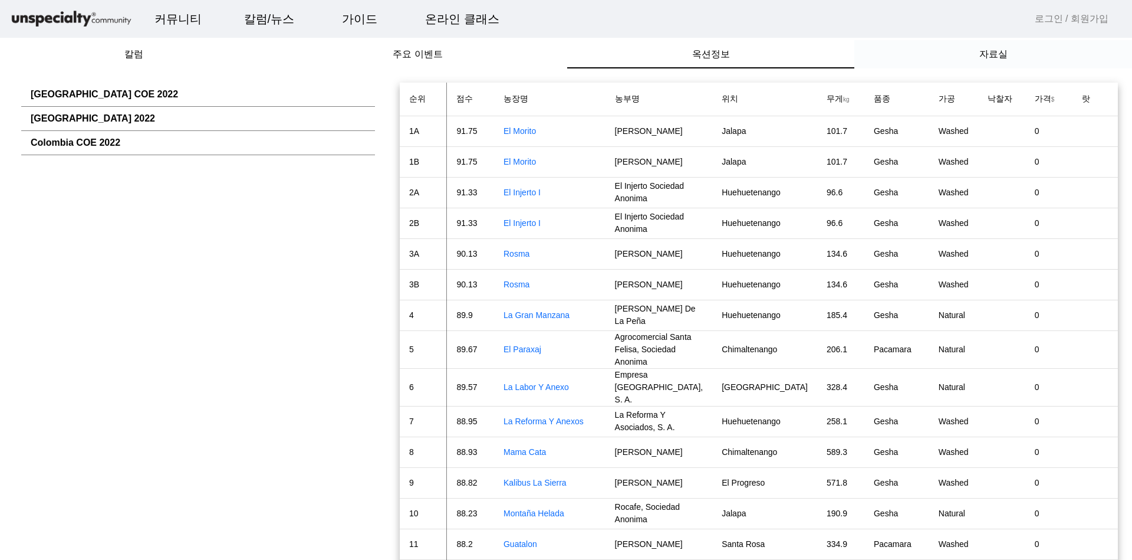
click at [946, 63] on div "자료실" at bounding box center [994, 54] width 278 height 28
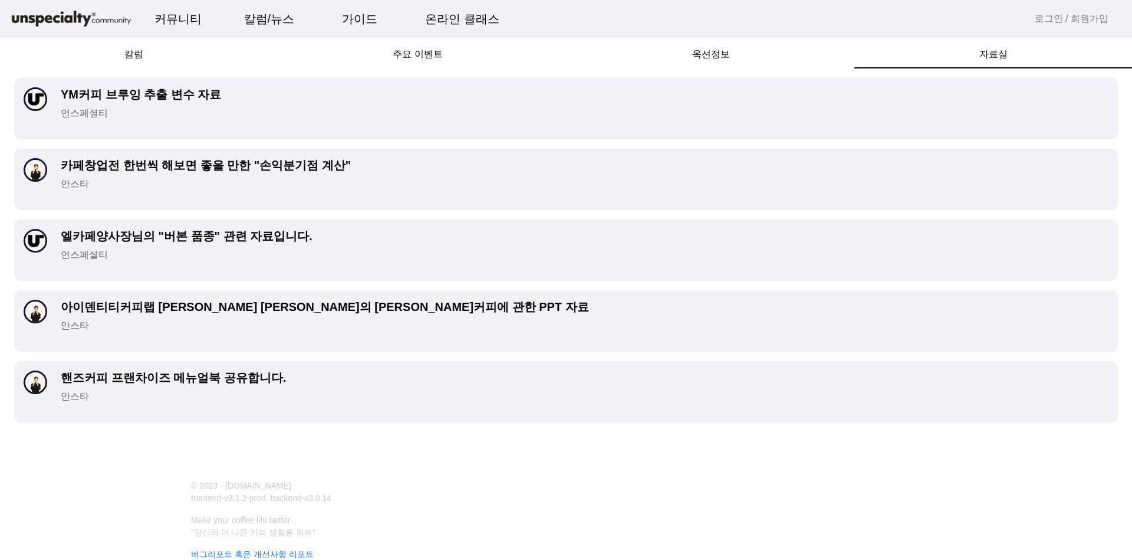
click at [264, 177] on p "안스타" at bounding box center [585, 184] width 1048 height 14
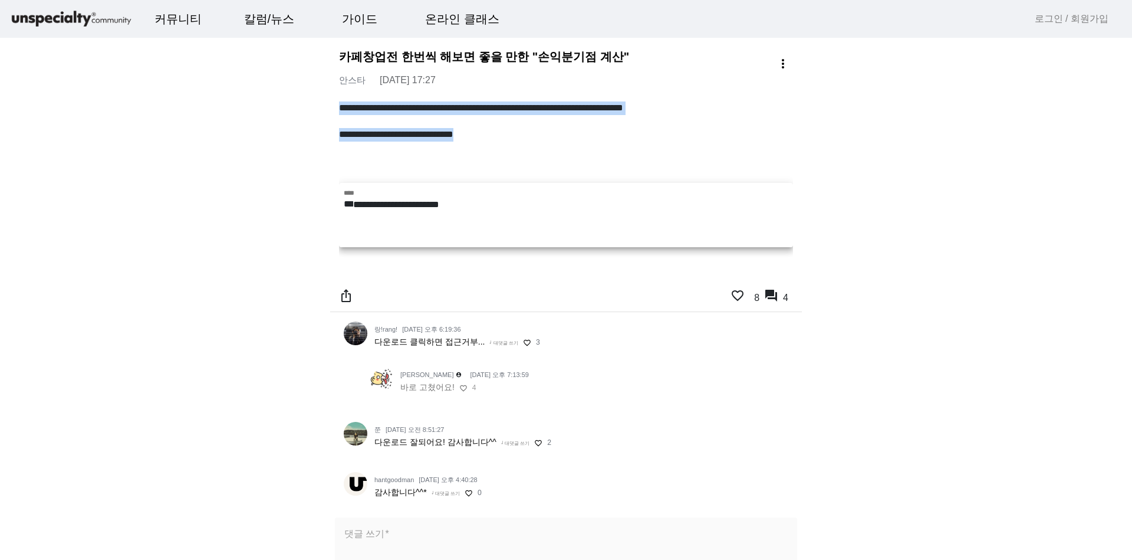
drag, startPoint x: 326, startPoint y: 104, endPoint x: 659, endPoint y: 135, distance: 334.1
click at [659, 135] on p "**********" at bounding box center [566, 135] width 454 height 14
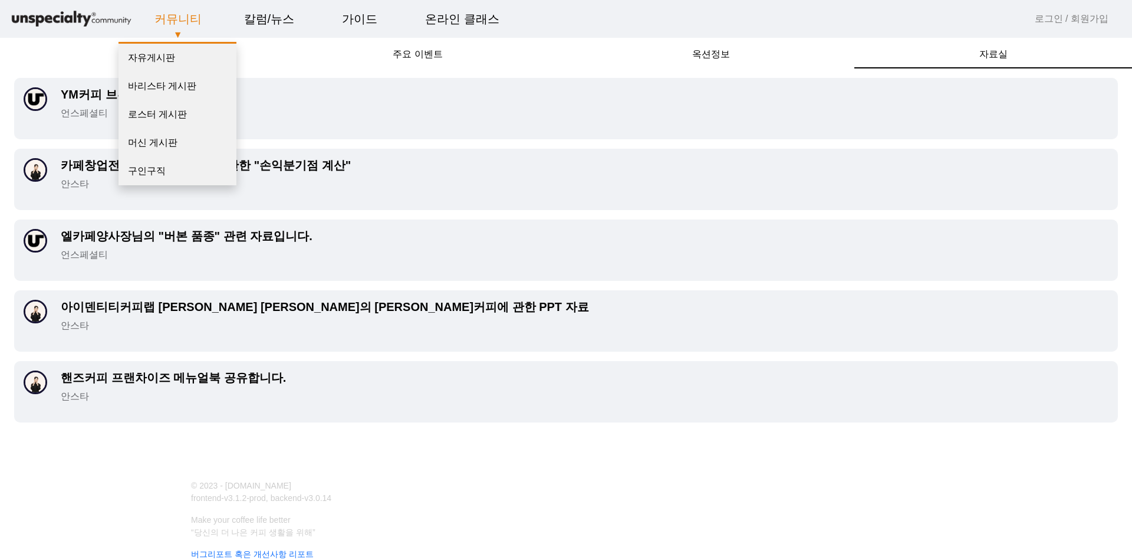
click at [186, 21] on link "커뮤니티" at bounding box center [178, 19] width 66 height 32
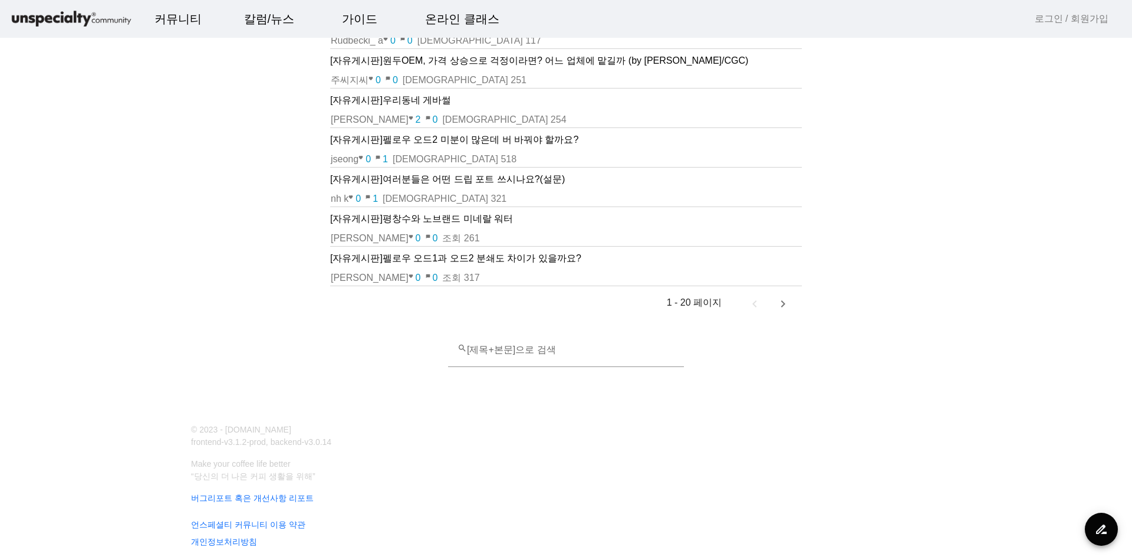
scroll to position [584, 0]
click at [783, 308] on span "다음 페이지" at bounding box center [783, 301] width 28 height 28
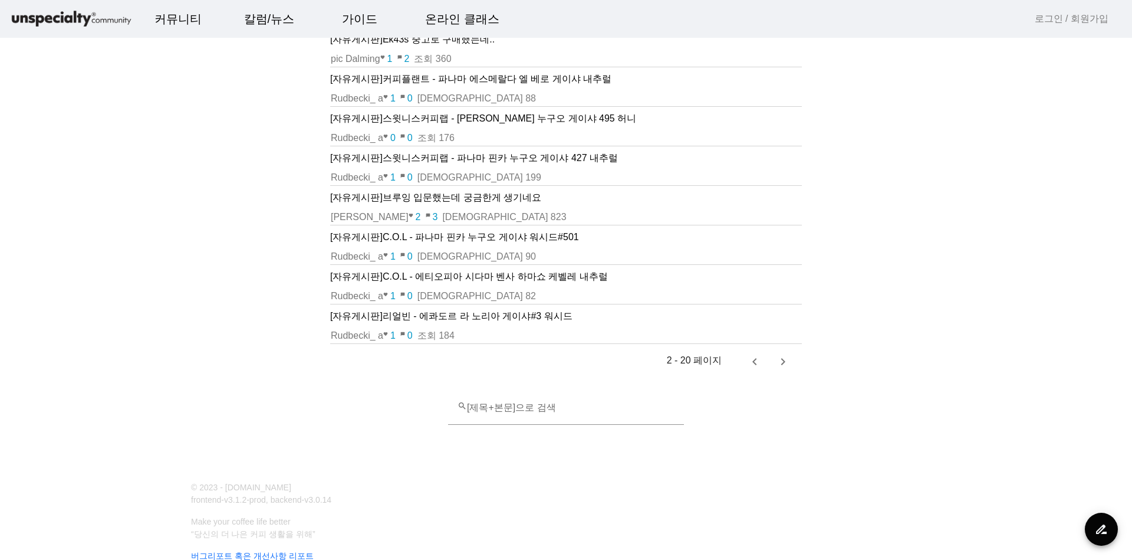
scroll to position [0, 0]
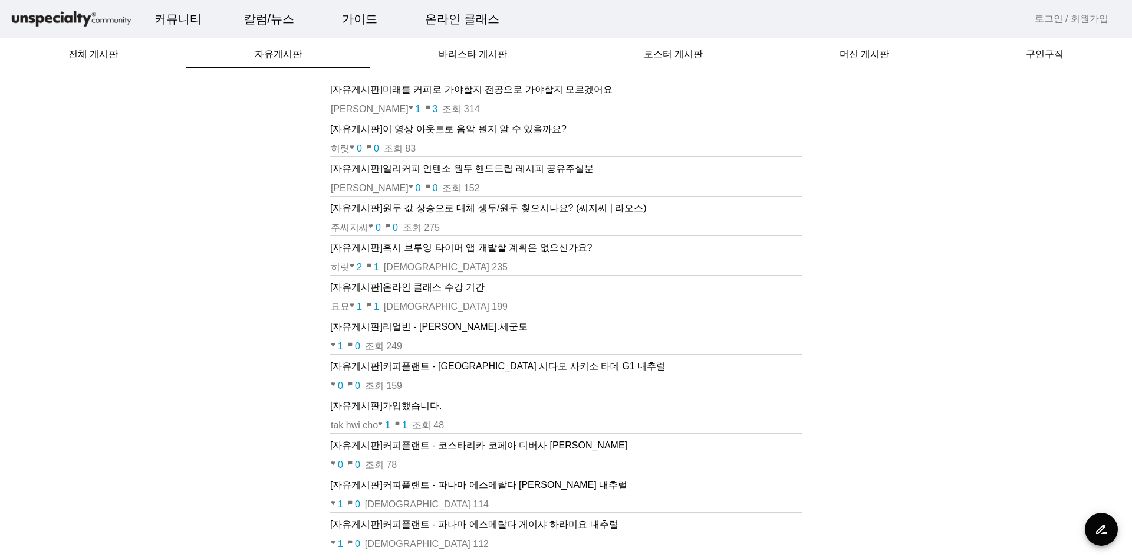
click at [467, 96] on p "[자유게시판] 미래를 커피로 가야할지 전공으로 가야할지 모르겠어요" at bounding box center [566, 90] width 472 height 14
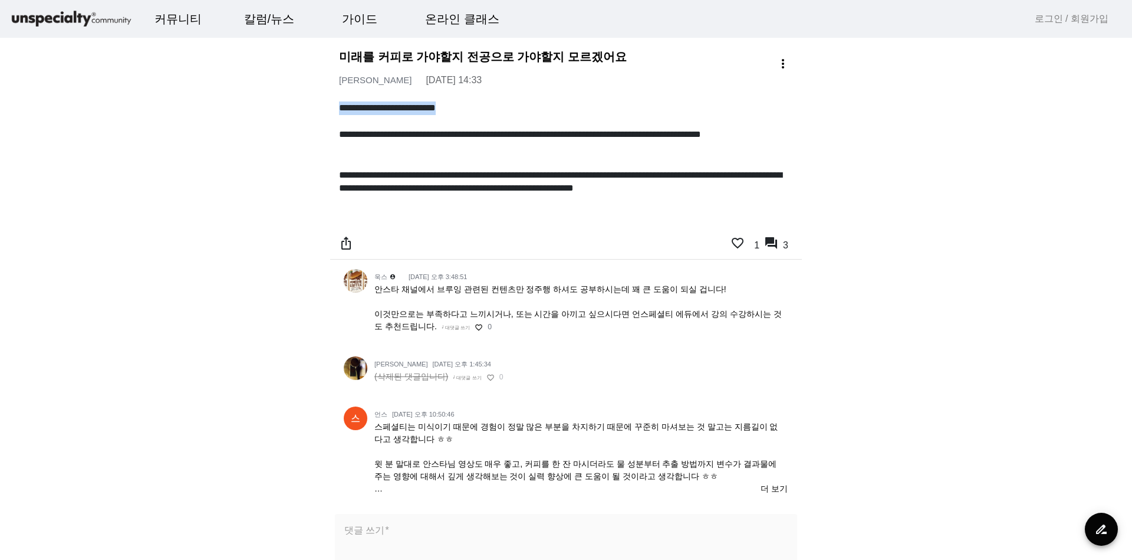
drag, startPoint x: 329, startPoint y: 107, endPoint x: 564, endPoint y: 110, distance: 235.9
click at [564, 110] on p "**********" at bounding box center [566, 108] width 454 height 14
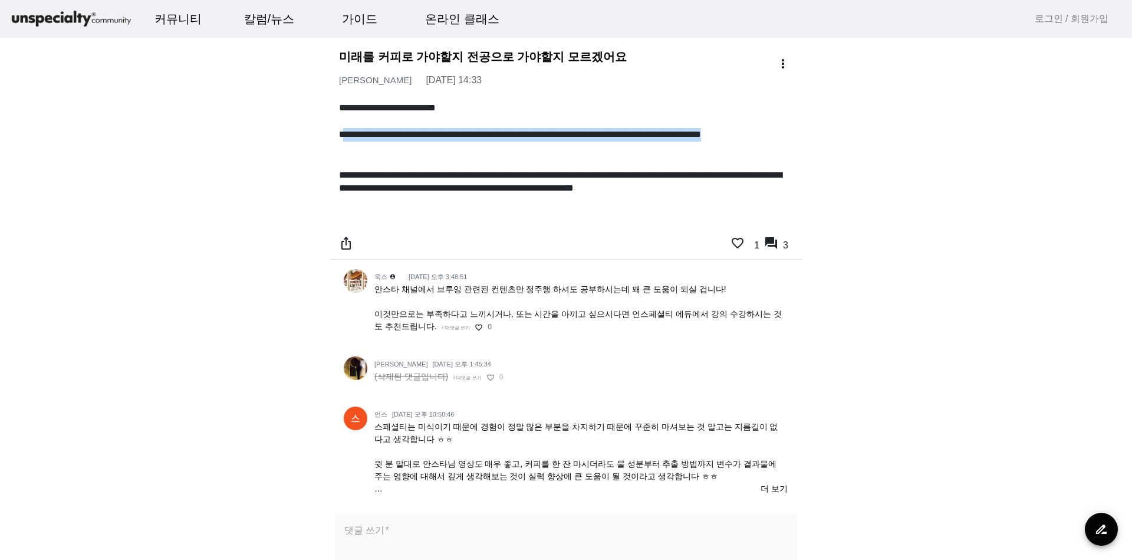
drag, startPoint x: 581, startPoint y: 139, endPoint x: 786, endPoint y: 143, distance: 205.3
click at [786, 143] on p "**********" at bounding box center [566, 141] width 454 height 27
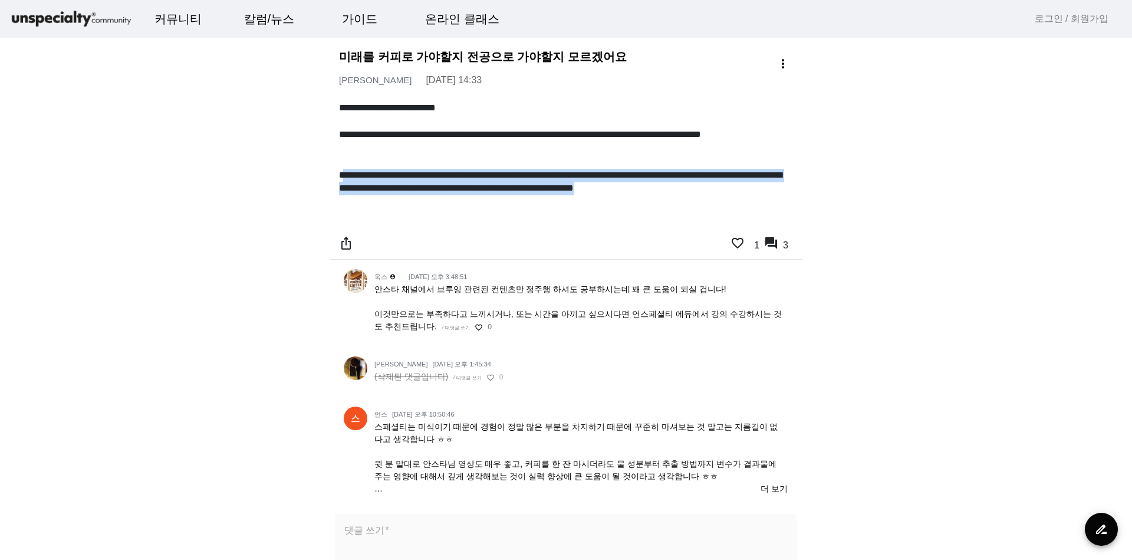
drag, startPoint x: 419, startPoint y: 172, endPoint x: 810, endPoint y: 216, distance: 394.2
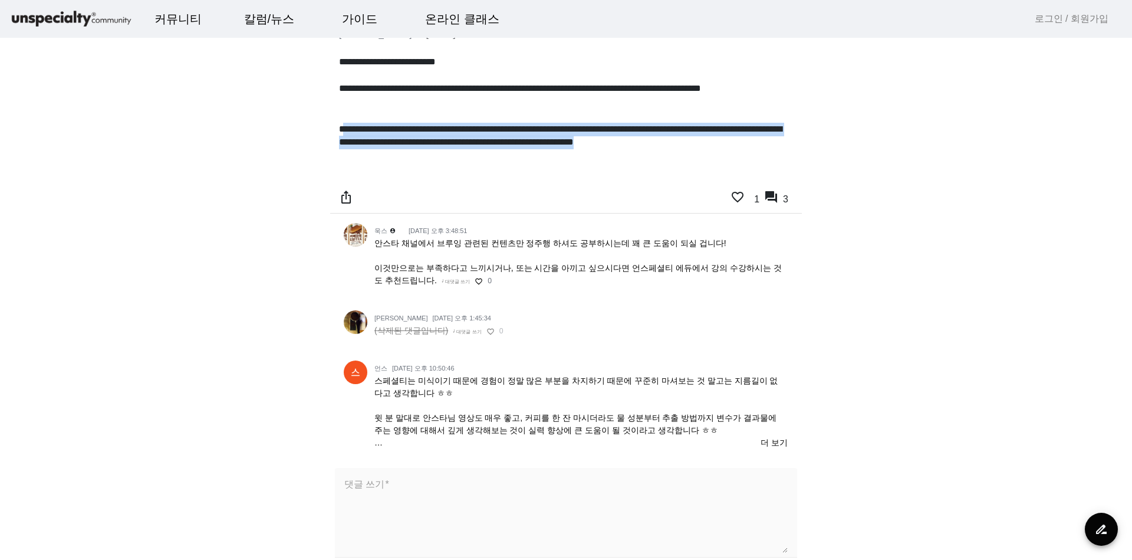
scroll to position [71, 0]
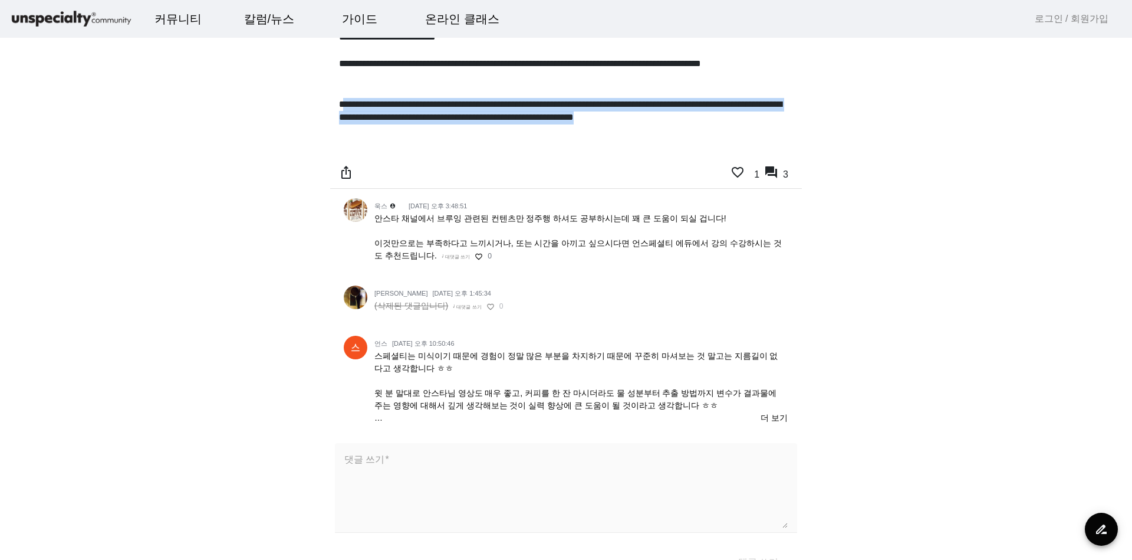
click at [470, 150] on p "**********" at bounding box center [566, 125] width 454 height 54
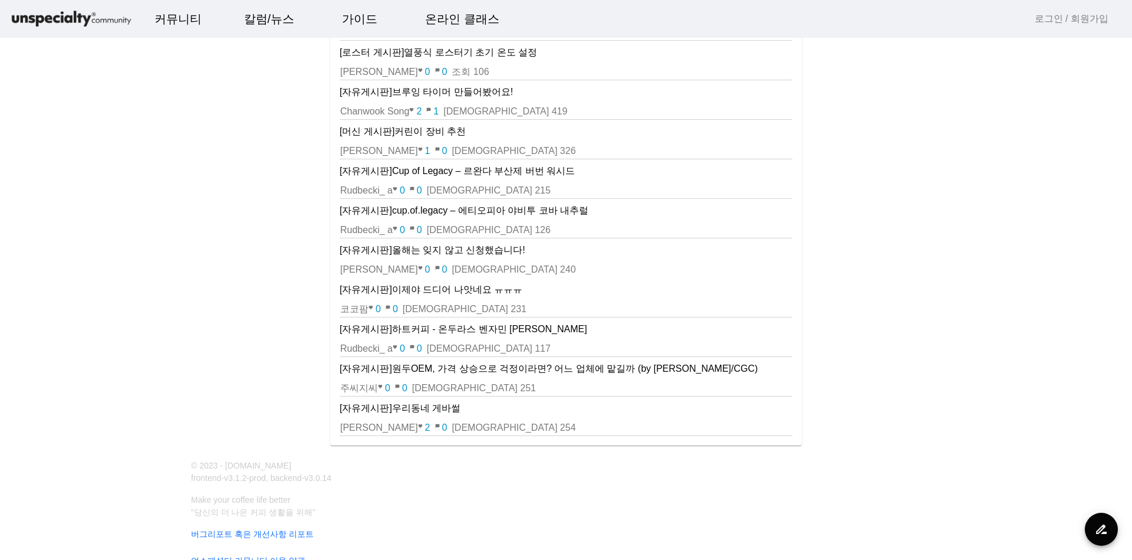
scroll to position [1124, 0]
